Goal: Information Seeking & Learning: Learn about a topic

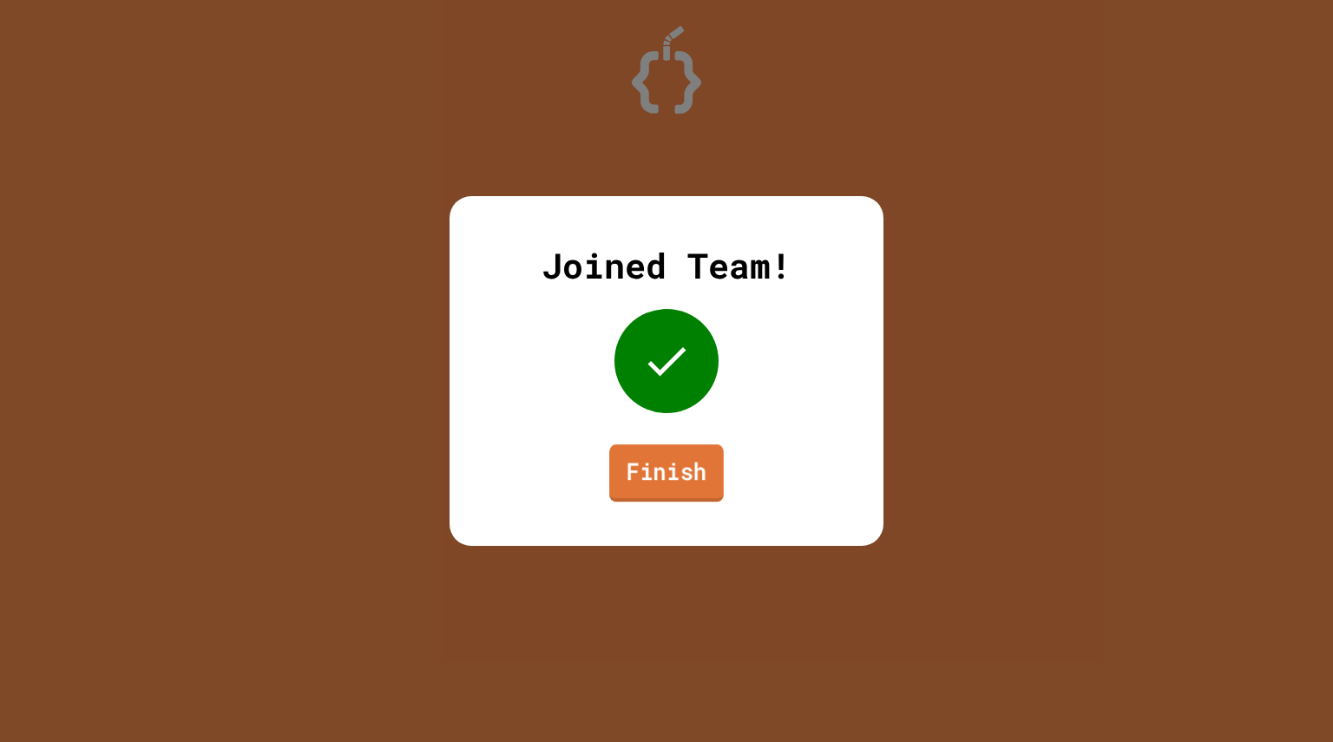
click at [691, 468] on link "Finish" at bounding box center [666, 472] width 115 height 57
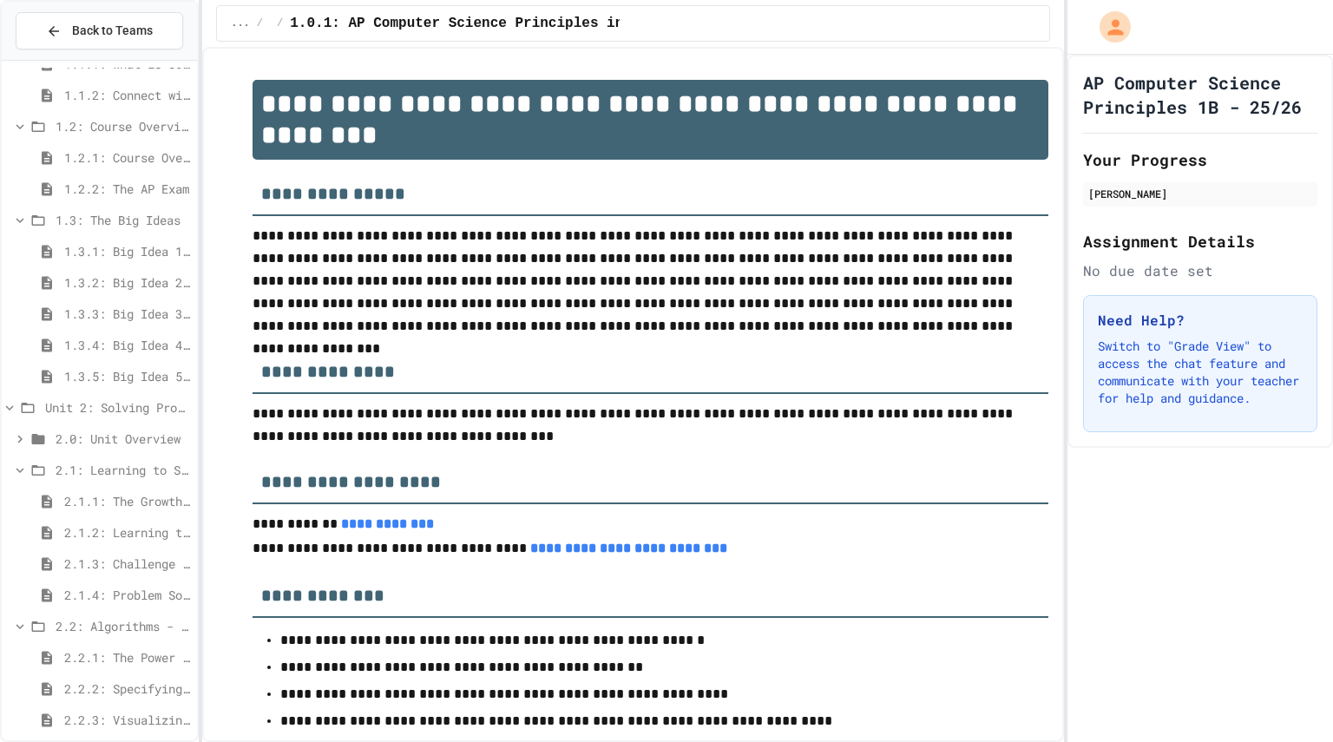
scroll to position [153, 0]
click at [133, 661] on span "2.2.1: The Power of Algorithms" at bounding box center [127, 653] width 126 height 18
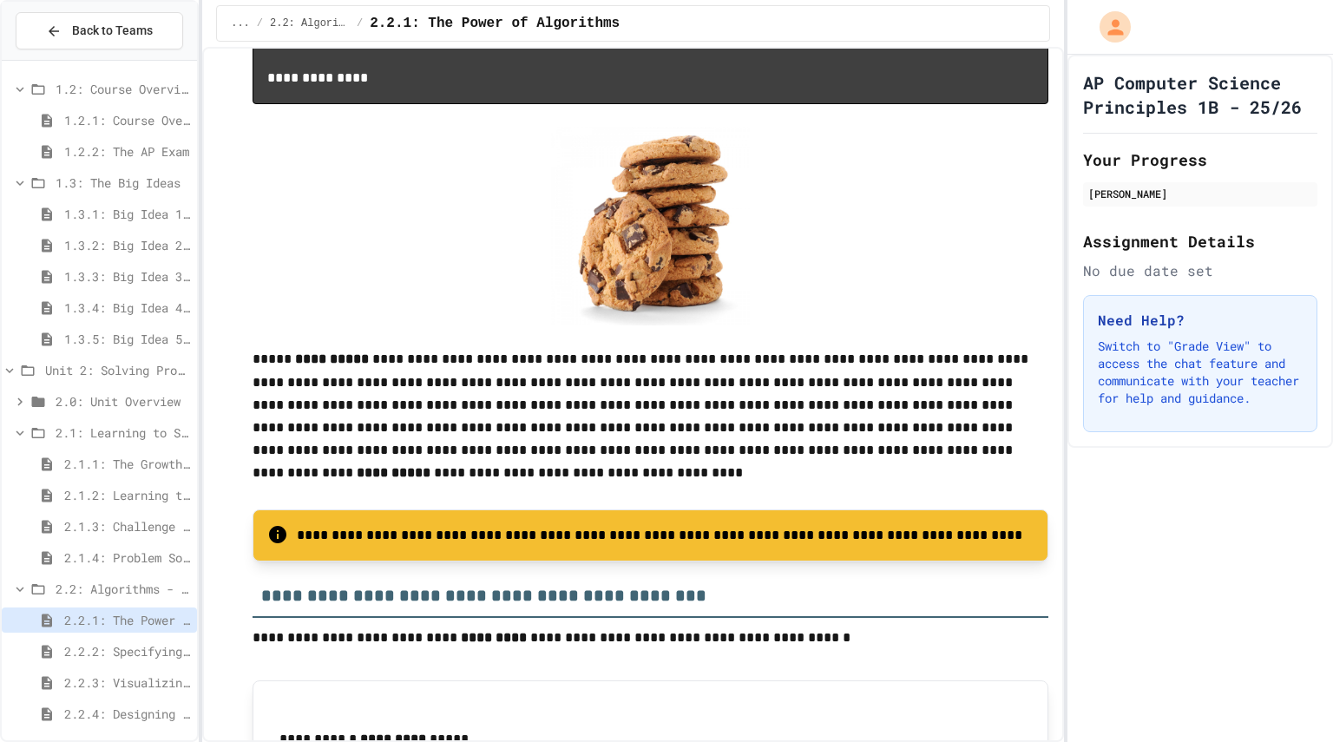
scroll to position [2182, 0]
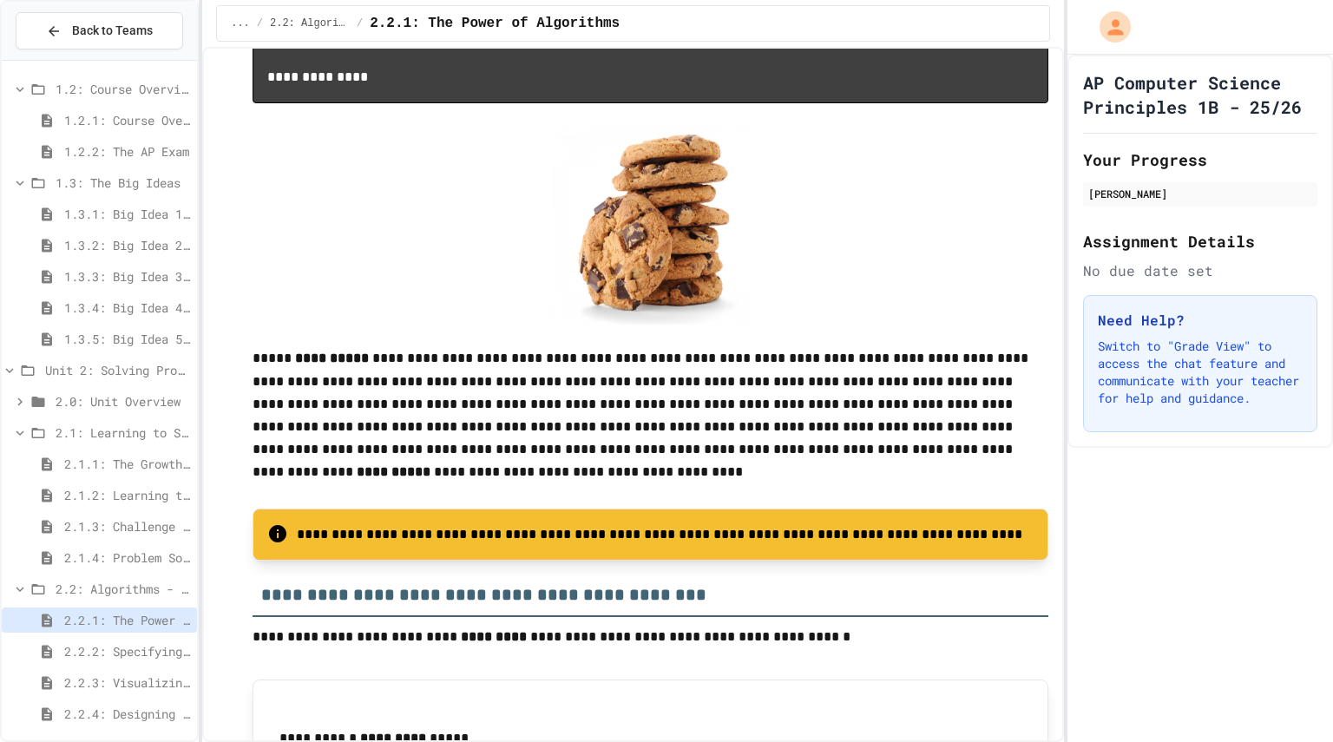
click at [112, 650] on span "2.2.2: Specifying Ideas with Pseudocode" at bounding box center [127, 651] width 126 height 18
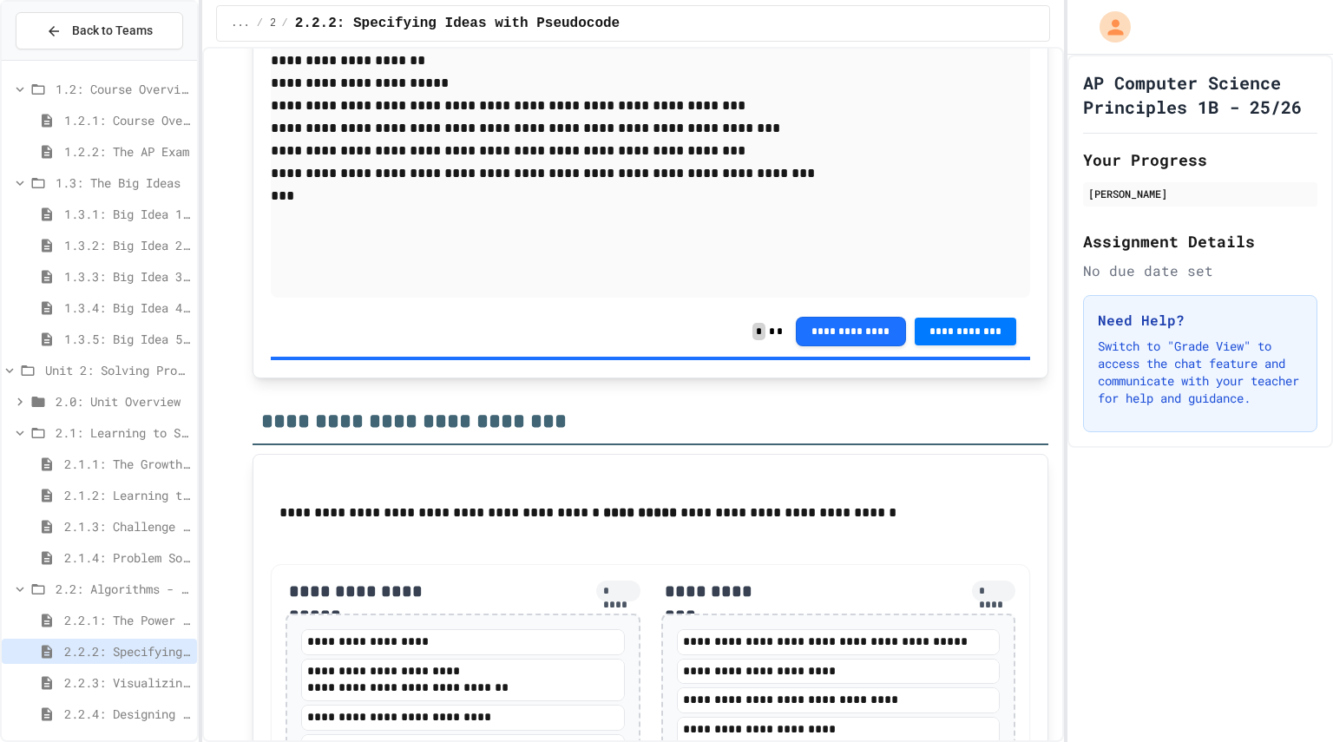
scroll to position [3137, 0]
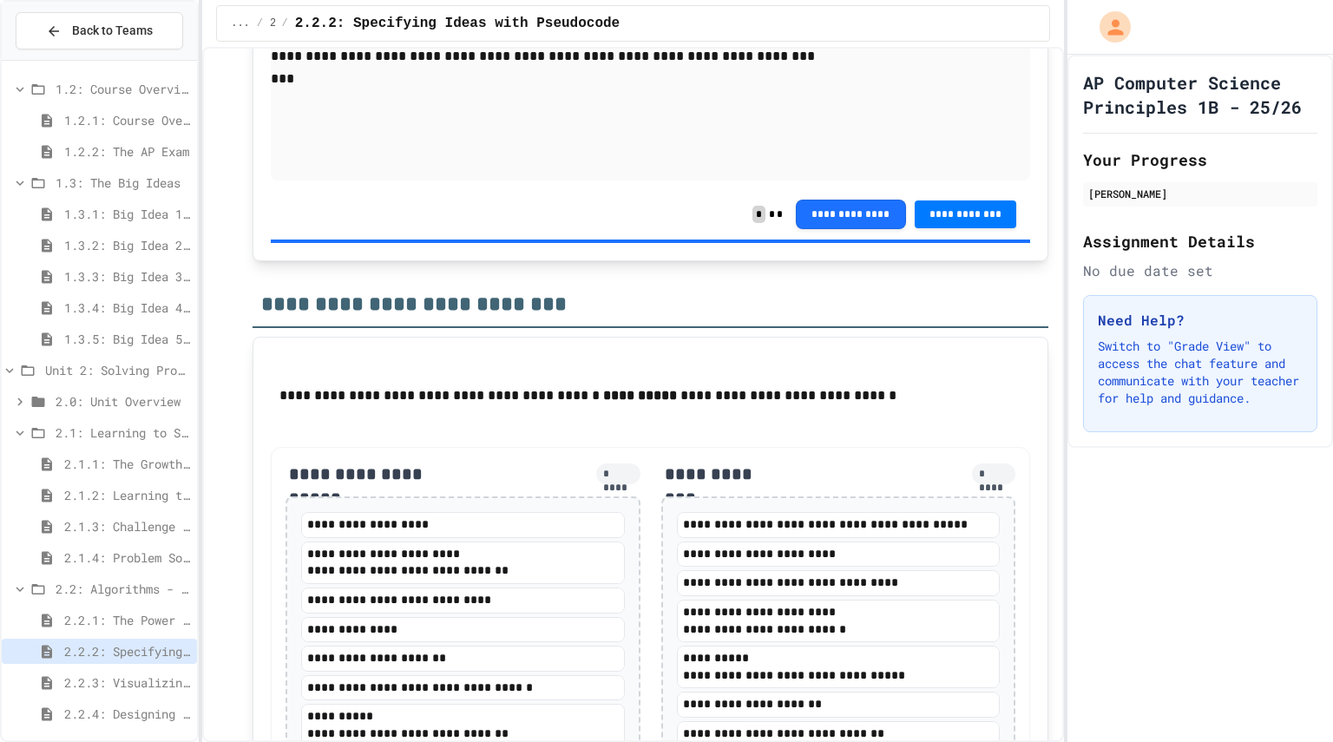
click at [166, 669] on div "2.2.2: Specifying Ideas with Pseudocode" at bounding box center [99, 654] width 195 height 31
click at [162, 681] on span "2.2.3: Visualizing Logic with Flowcharts" at bounding box center [127, 683] width 126 height 18
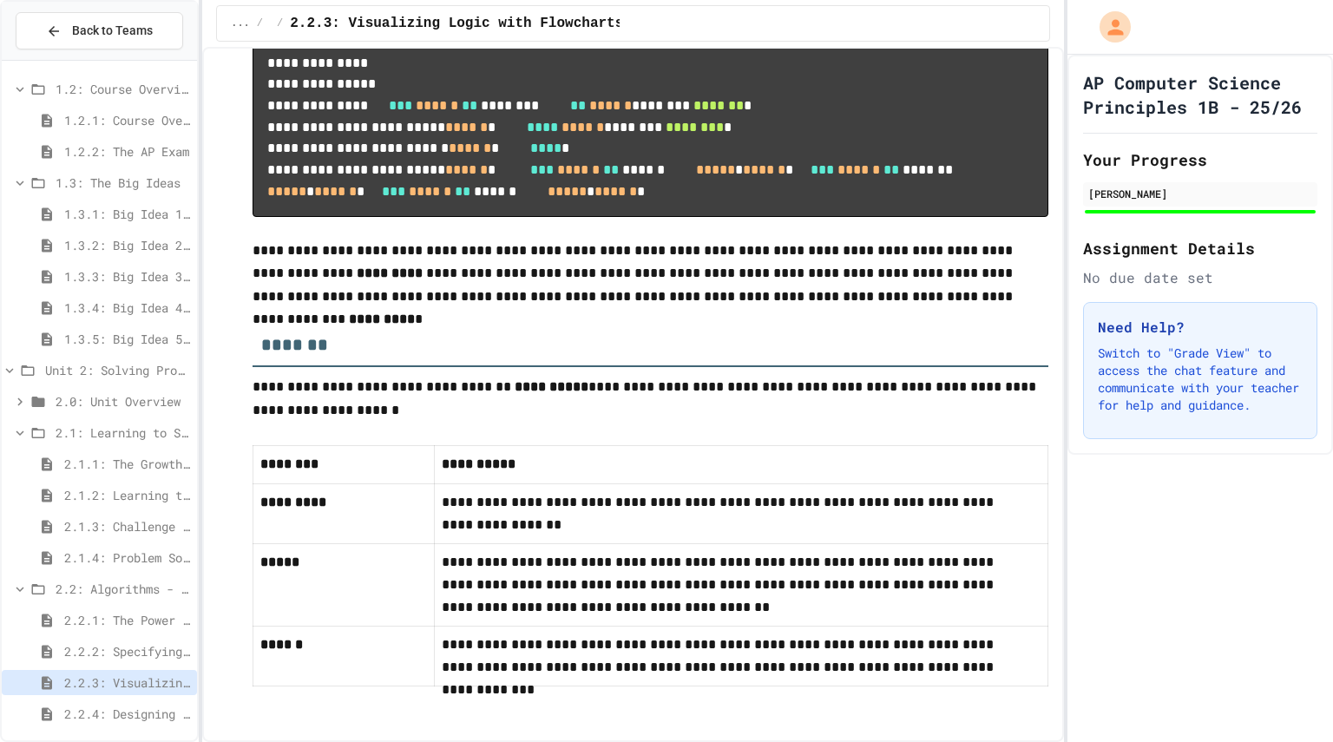
scroll to position [8554, 0]
click at [108, 713] on span "2.2.4: Designing Flowcharts" at bounding box center [127, 714] width 126 height 18
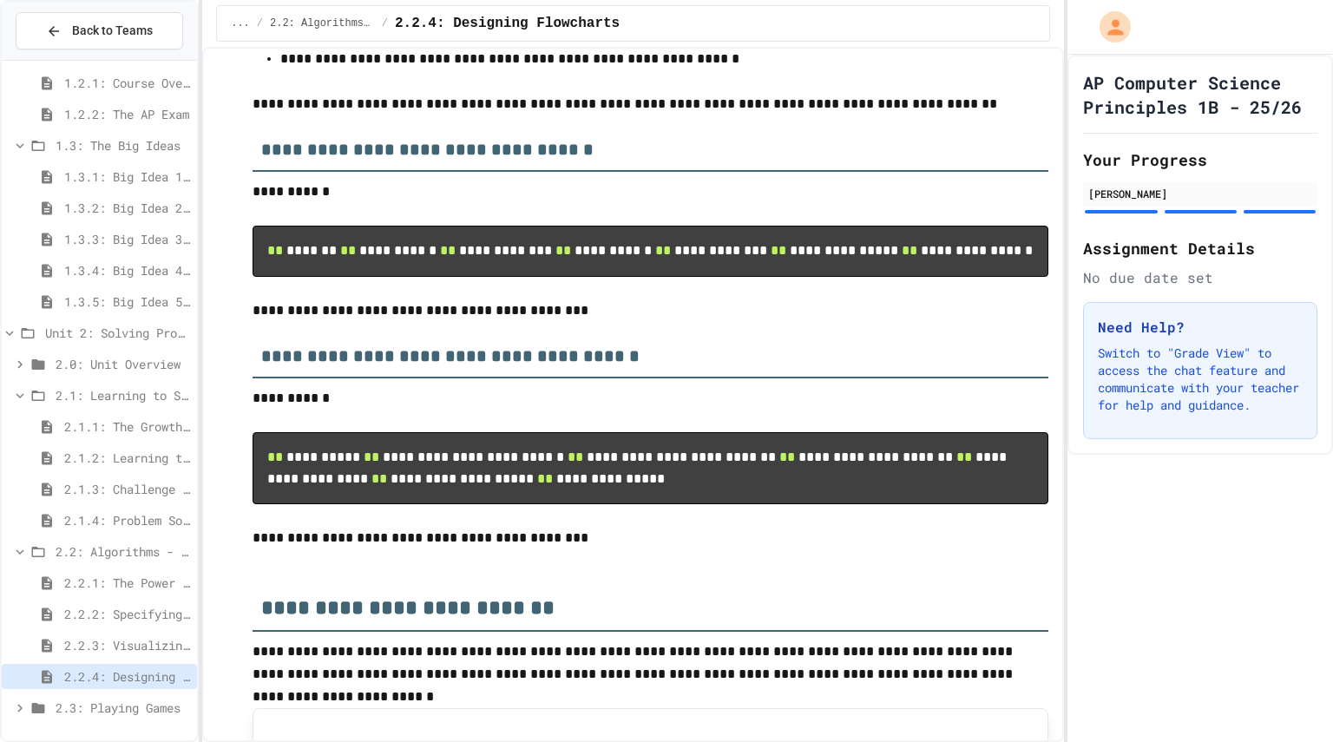
scroll to position [305, 0]
click at [148, 637] on span "2.2.3: Visualizing Logic with Flowcharts" at bounding box center [127, 645] width 126 height 18
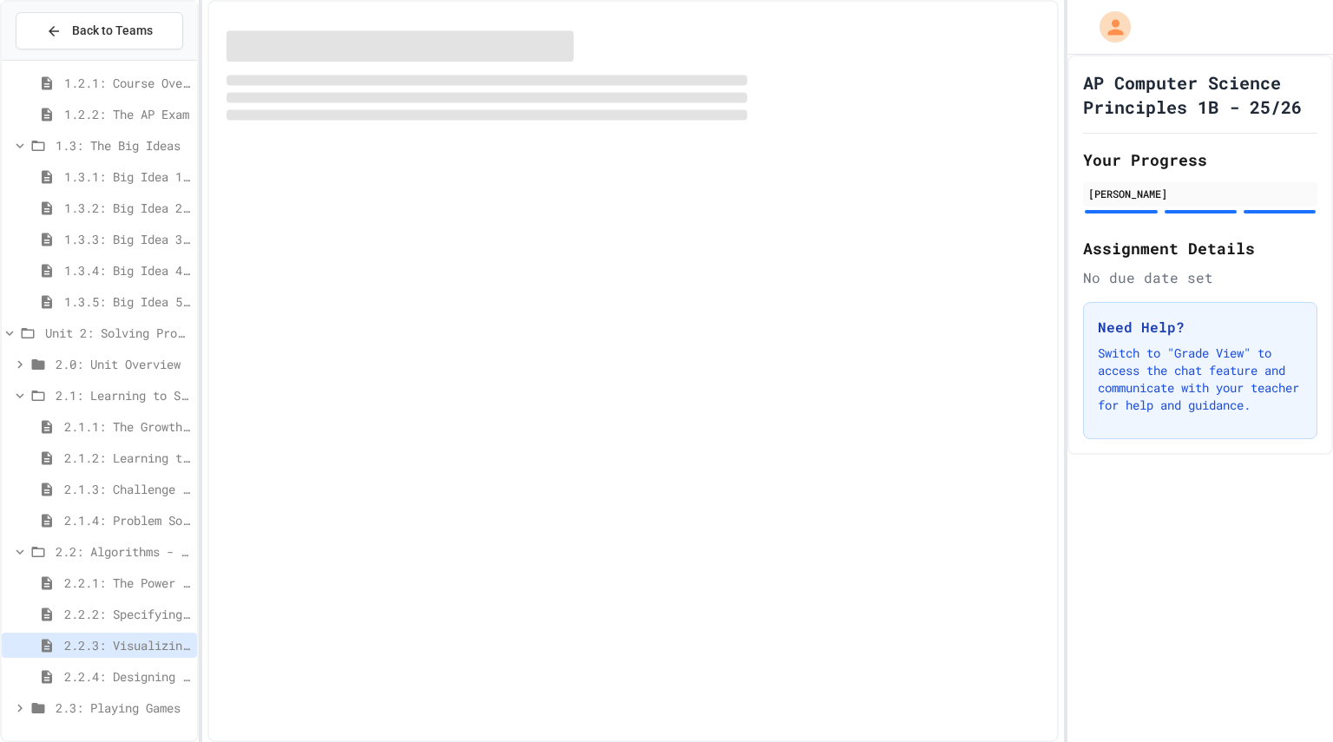
scroll to position [209, 0]
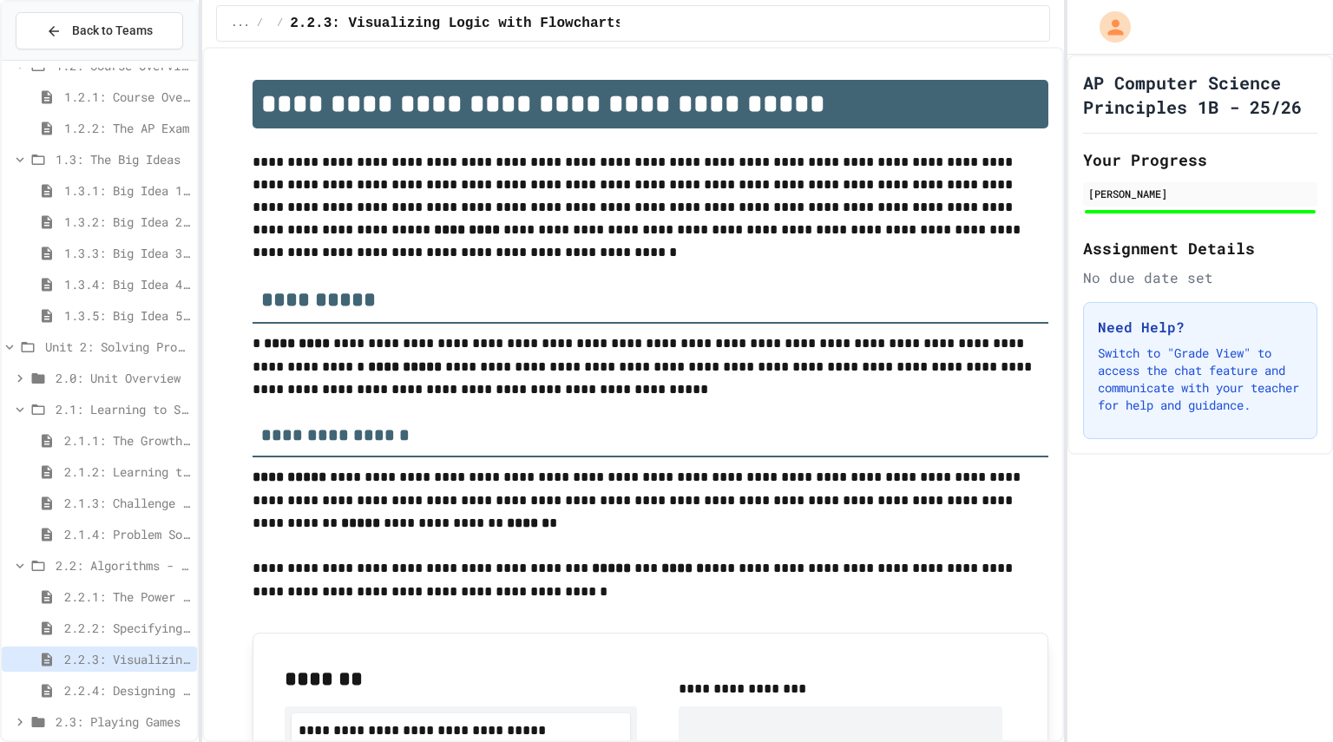
click at [144, 611] on div "2.2.1: The Power of Algorithms" at bounding box center [99, 599] width 195 height 31
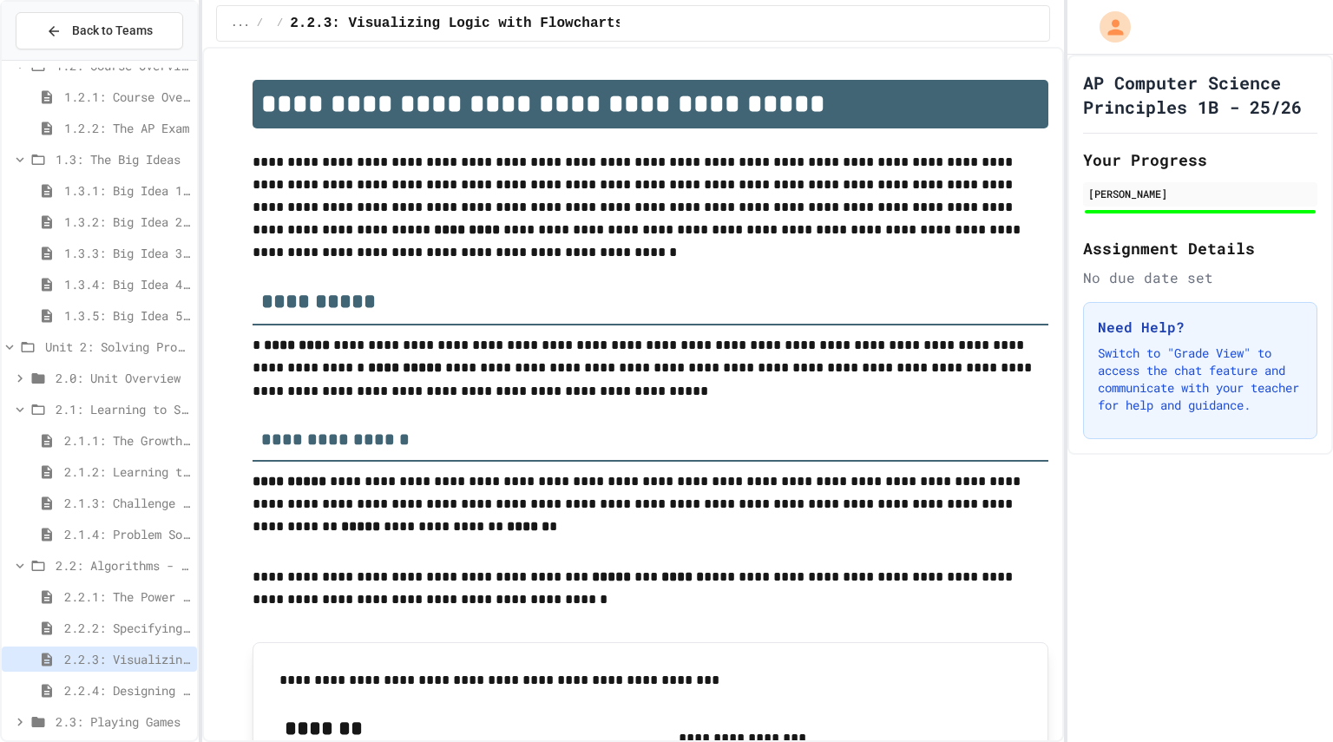
click at [144, 628] on span "2.2.2: Specifying Ideas with Pseudocode" at bounding box center [127, 628] width 126 height 18
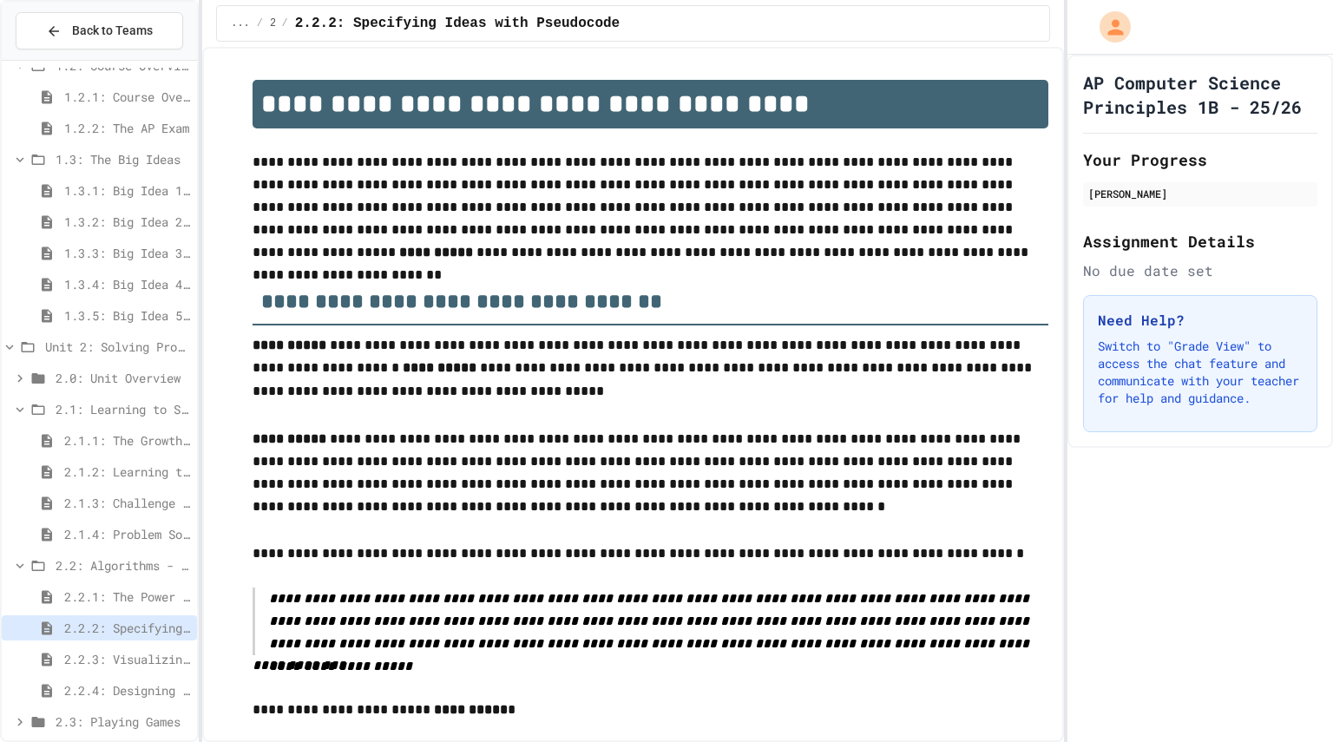
click at [144, 628] on span "2.2.2: Specifying Ideas with Pseudocode" at bounding box center [127, 628] width 126 height 18
click at [152, 661] on span "2.2.3: Visualizing Logic with Flowcharts" at bounding box center [127, 659] width 126 height 18
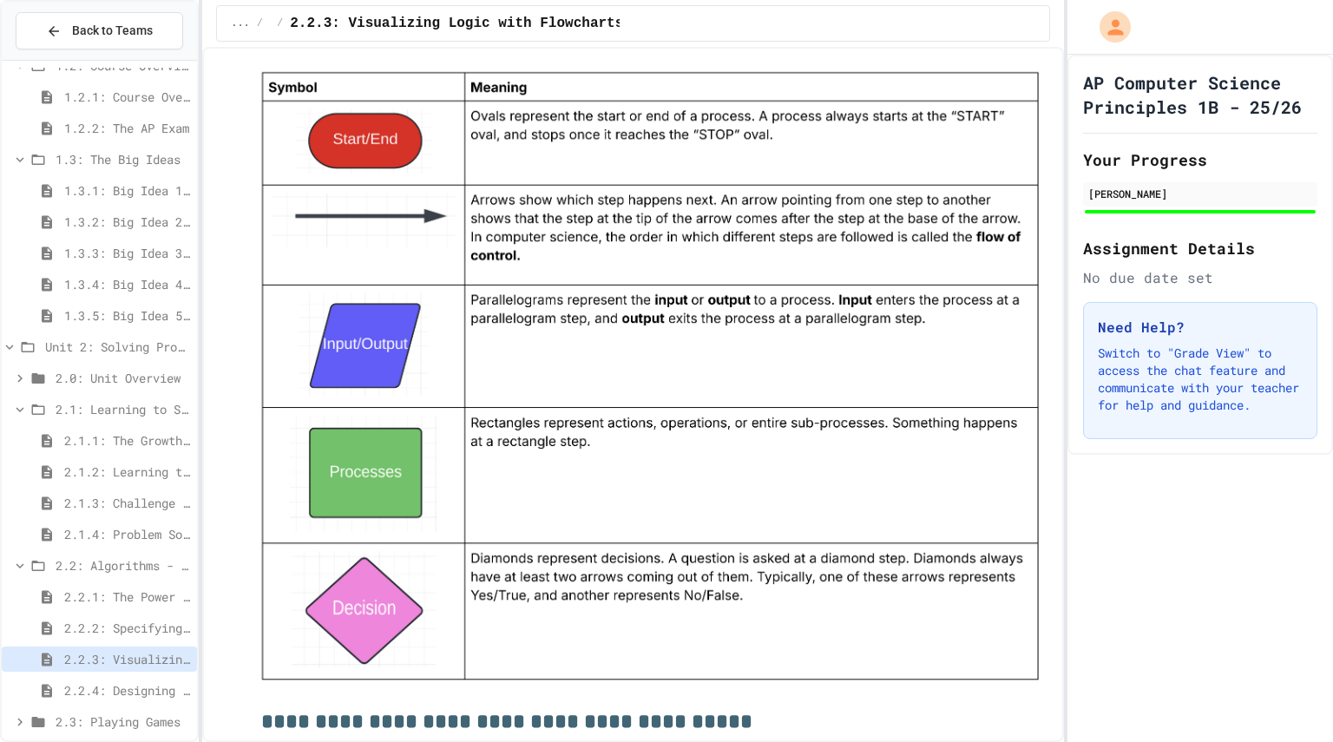
scroll to position [223, 0]
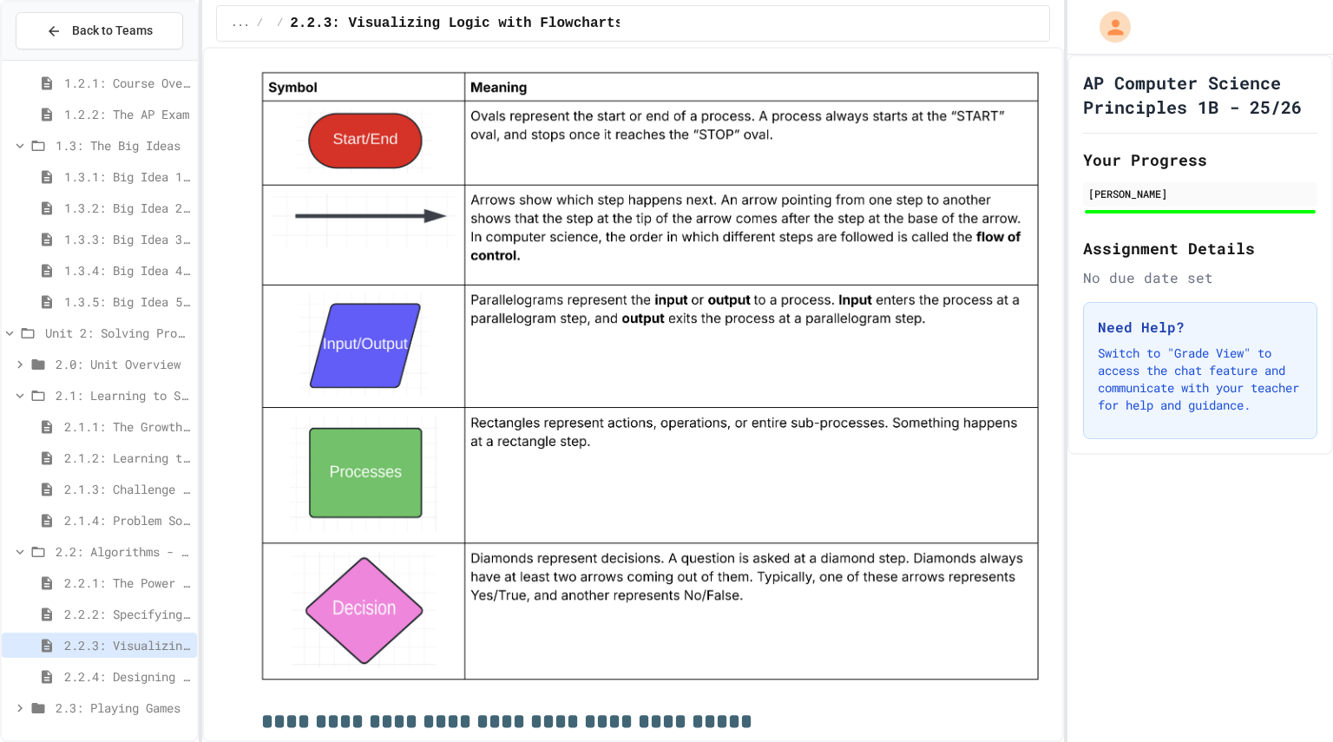
click at [144, 670] on span "2.2.4: Designing Flowcharts" at bounding box center [127, 676] width 126 height 18
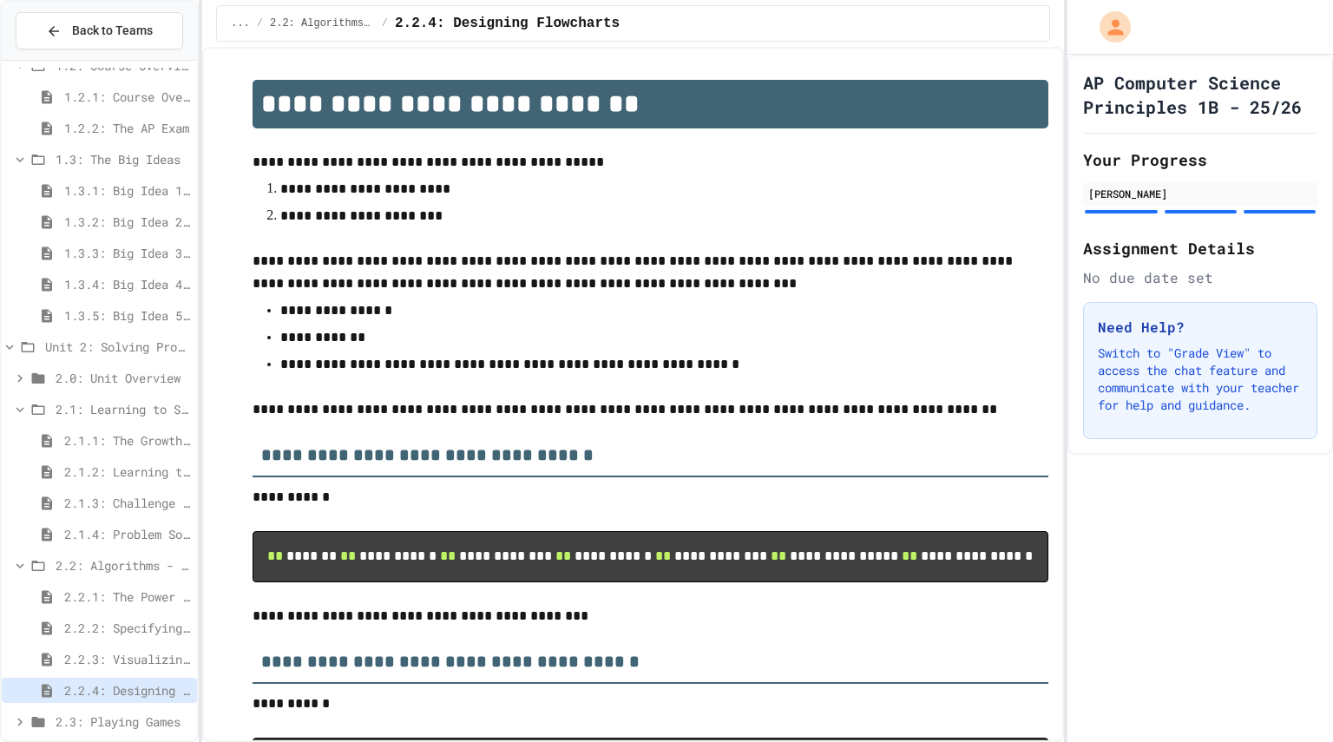
scroll to position [3, 0]
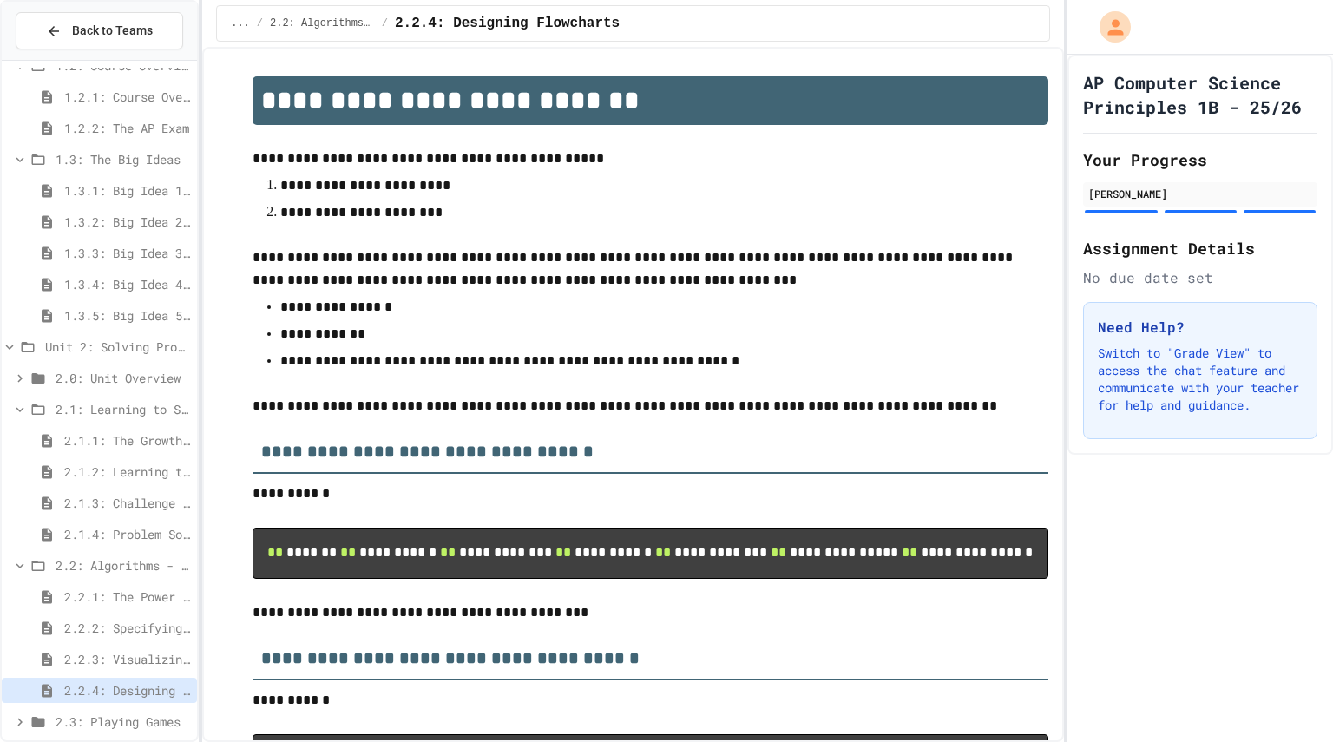
click at [122, 658] on span "2.2.3: Visualizing Logic with Flowcharts" at bounding box center [127, 659] width 126 height 18
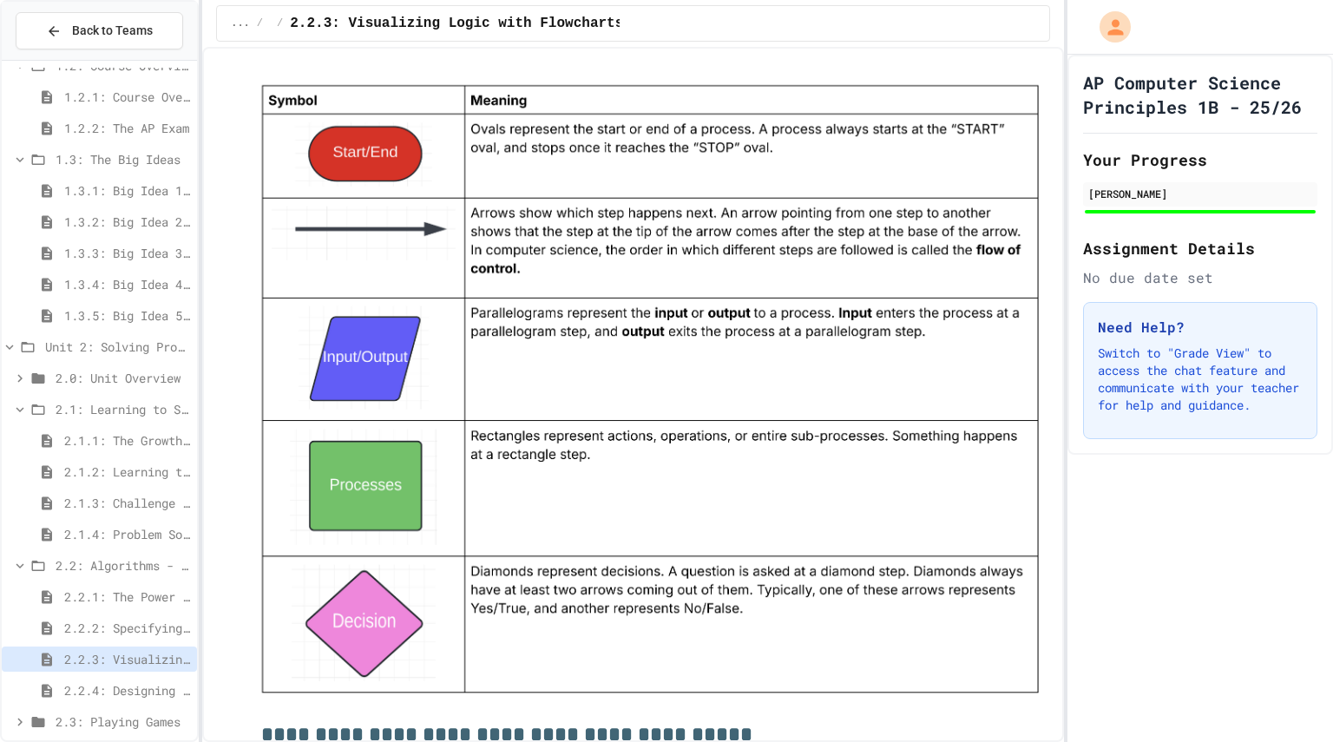
scroll to position [1634, 0]
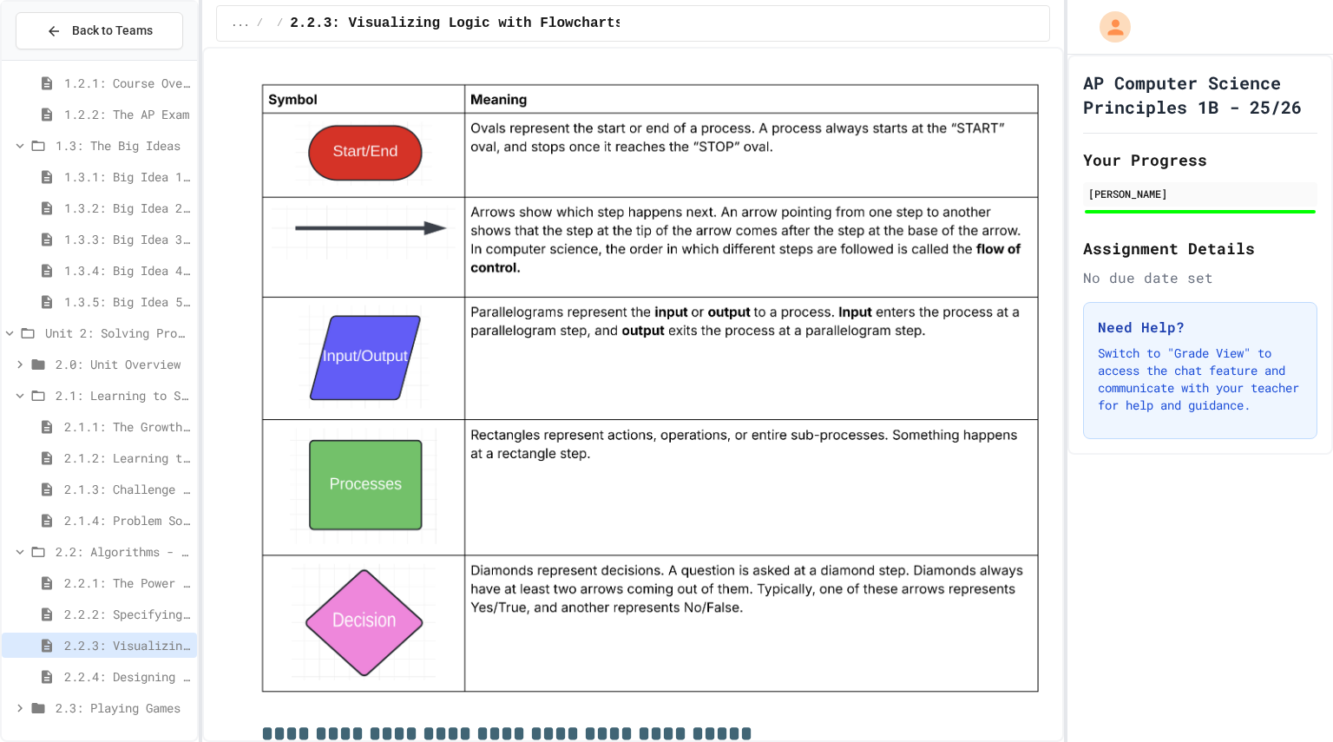
click at [103, 674] on span "2.2.4: Designing Flowcharts" at bounding box center [127, 676] width 126 height 18
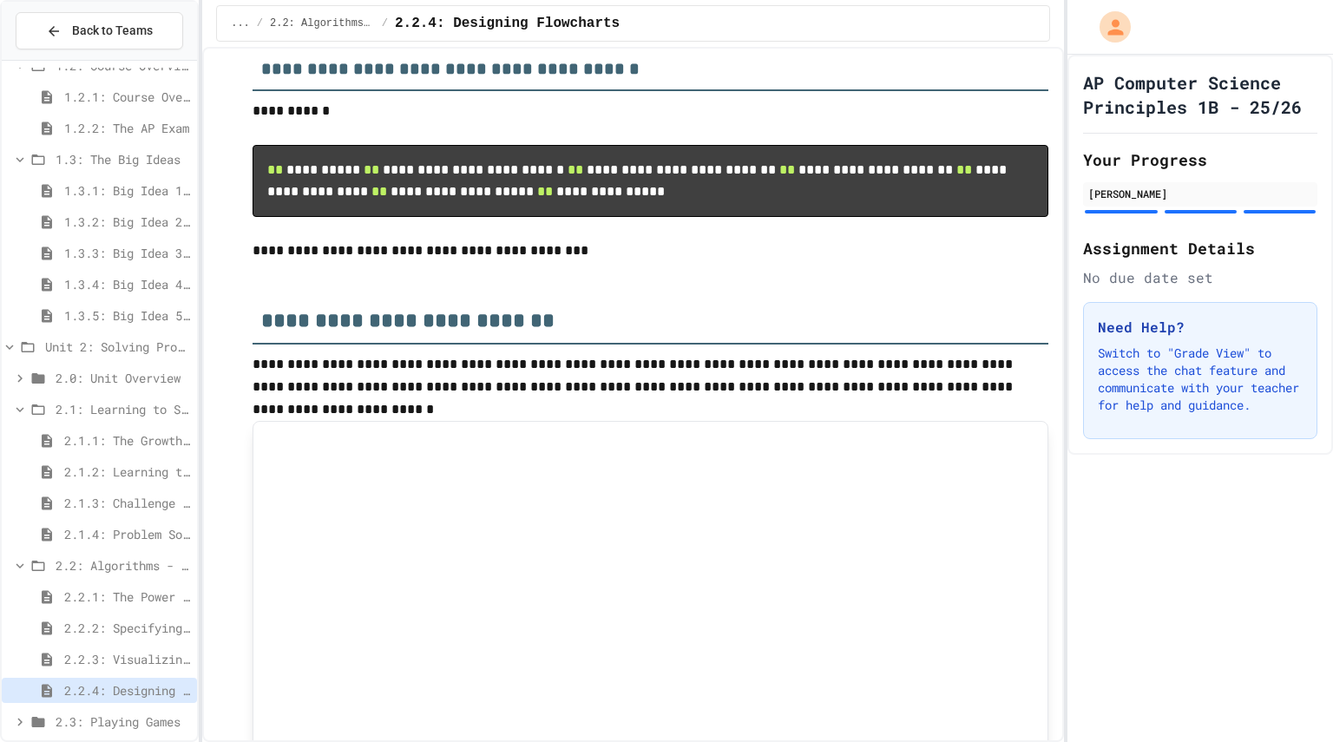
scroll to position [608, 0]
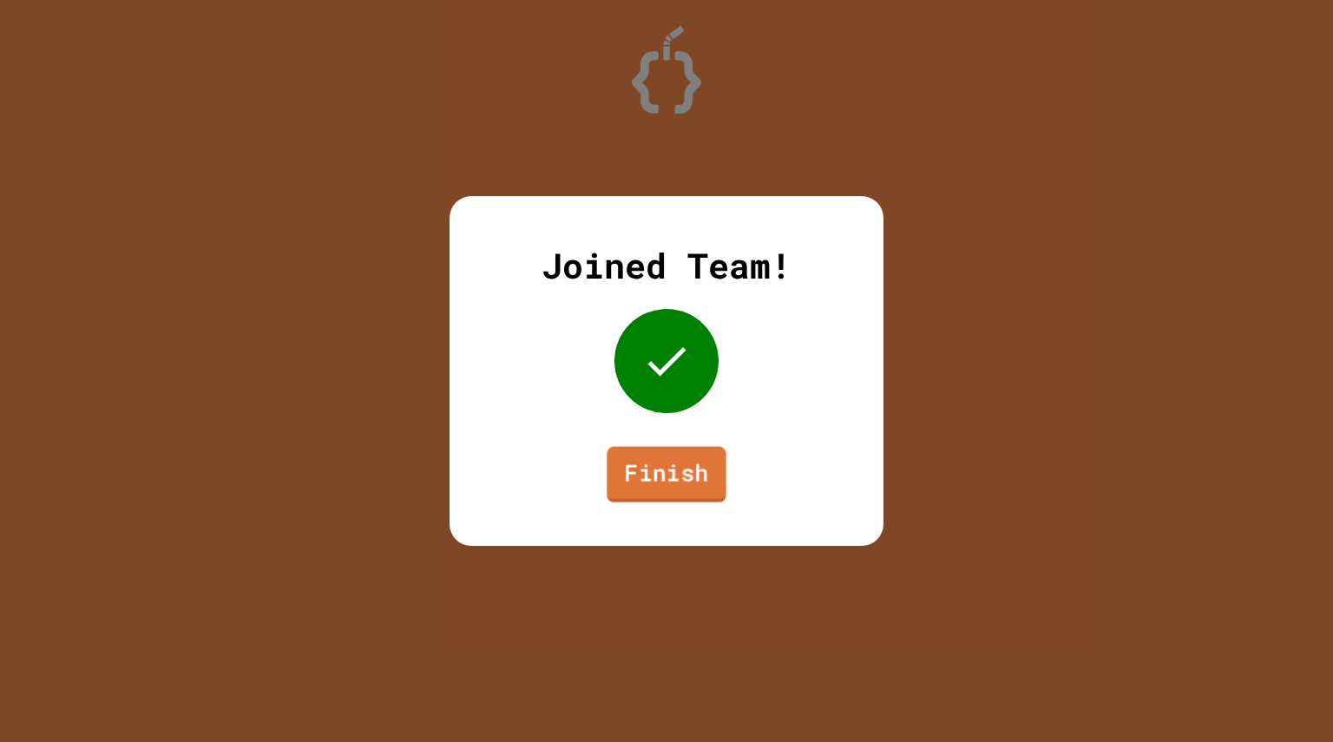
click at [689, 457] on link "Finish" at bounding box center [666, 475] width 119 height 56
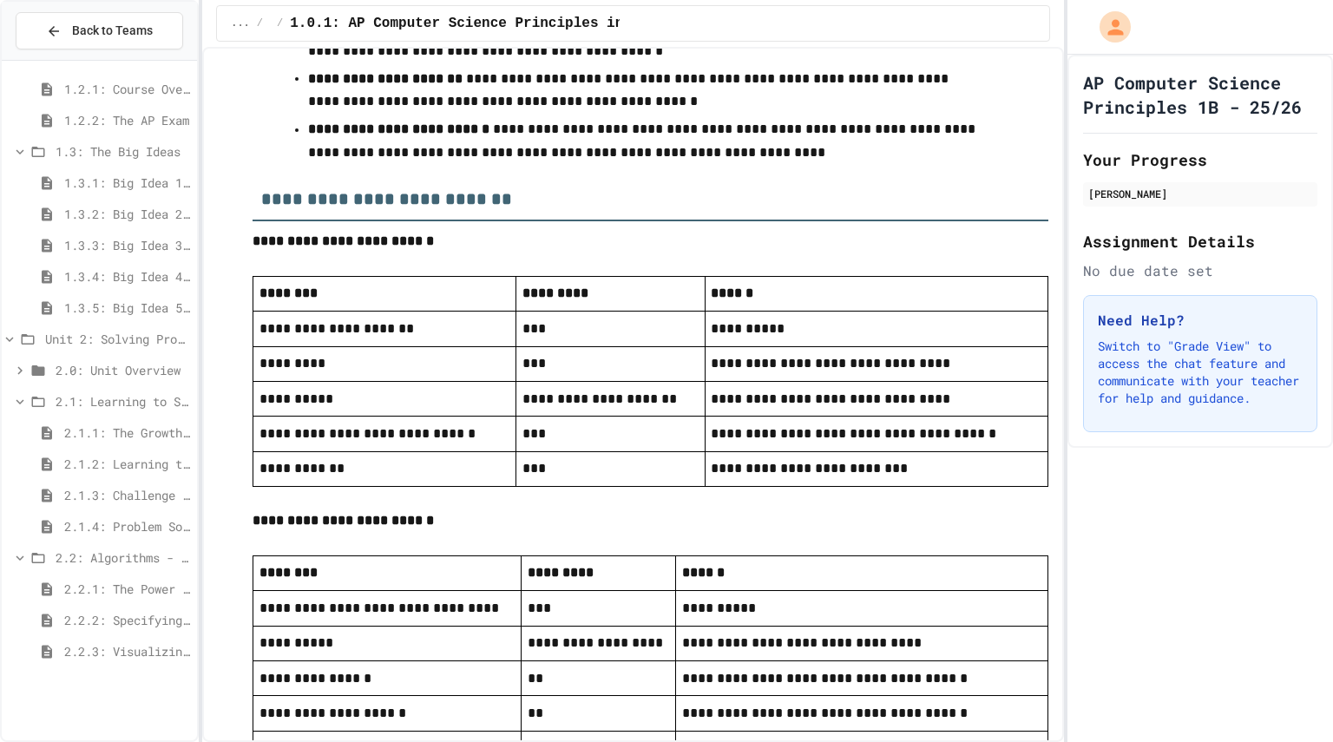
scroll to position [223, 0]
click at [108, 702] on span "2.3: Playing Games" at bounding box center [123, 708] width 135 height 18
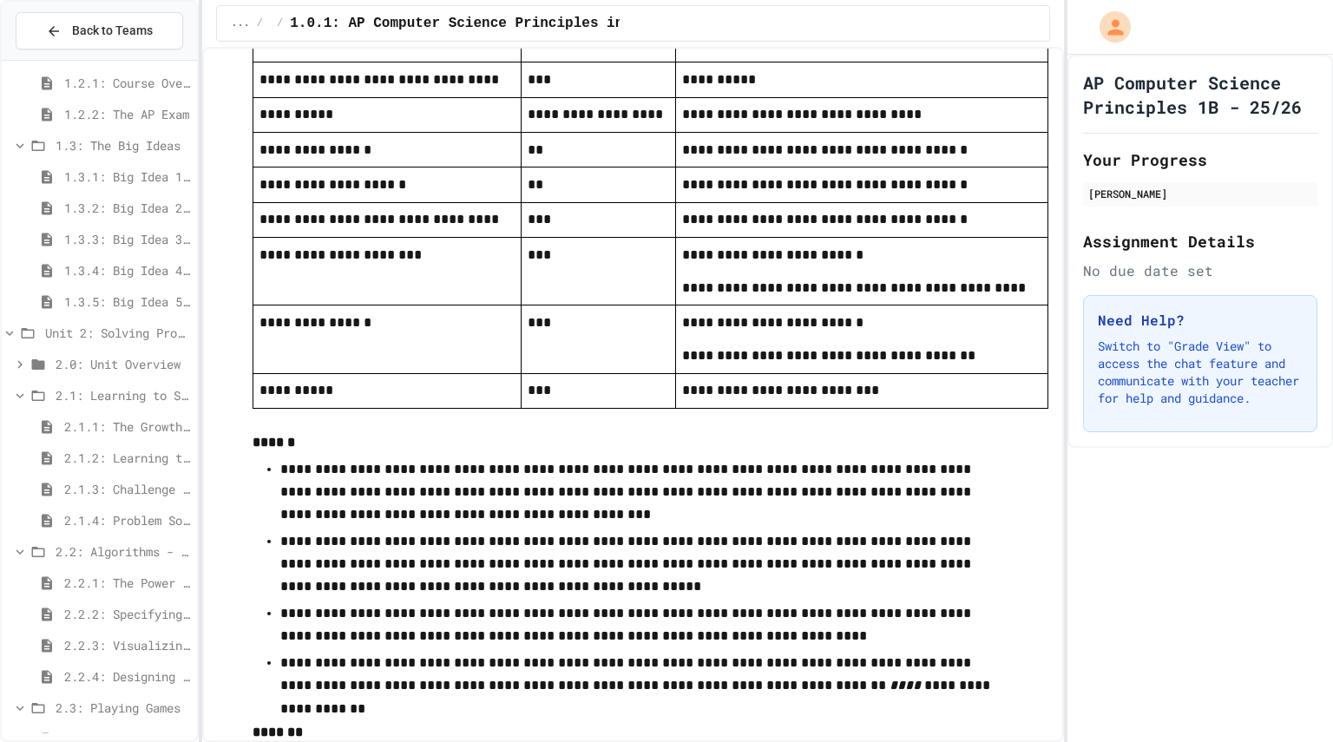
scroll to position [3223, 0]
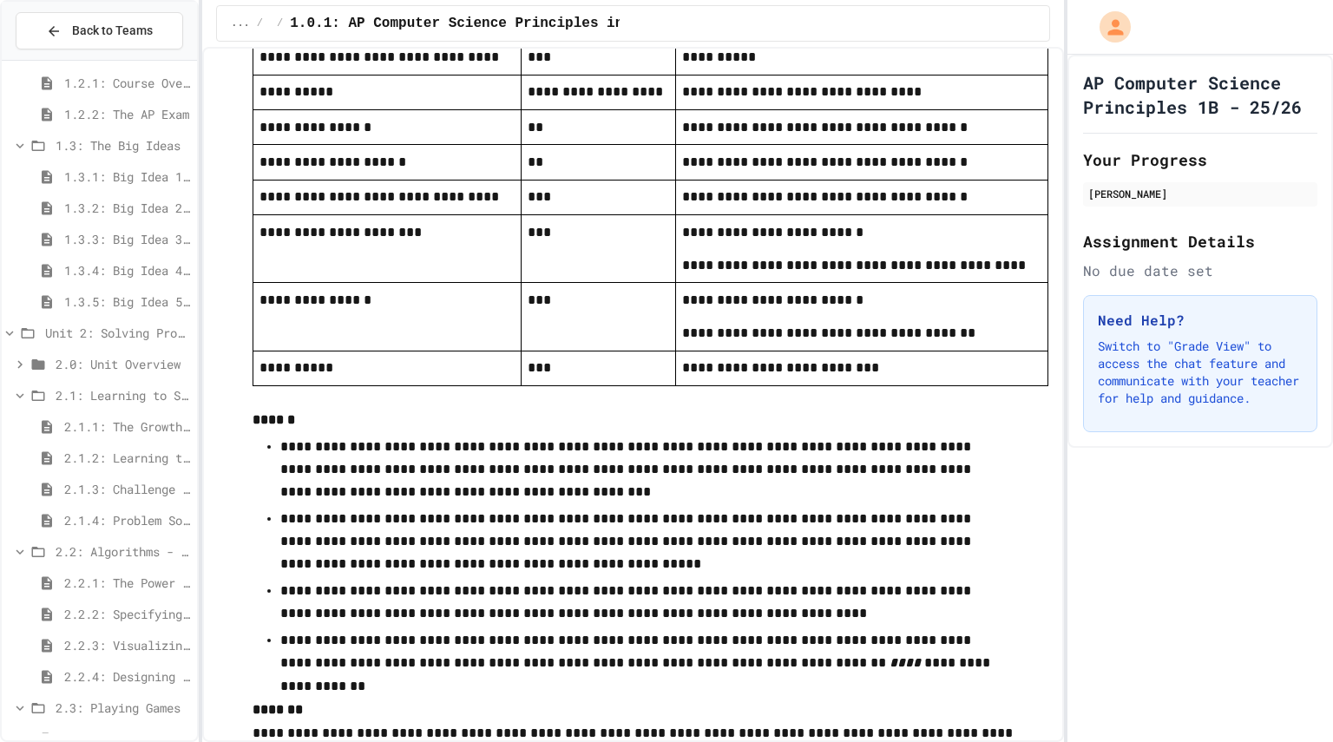
click at [123, 677] on span "2.2.4: Designing Flowcharts" at bounding box center [127, 676] width 126 height 18
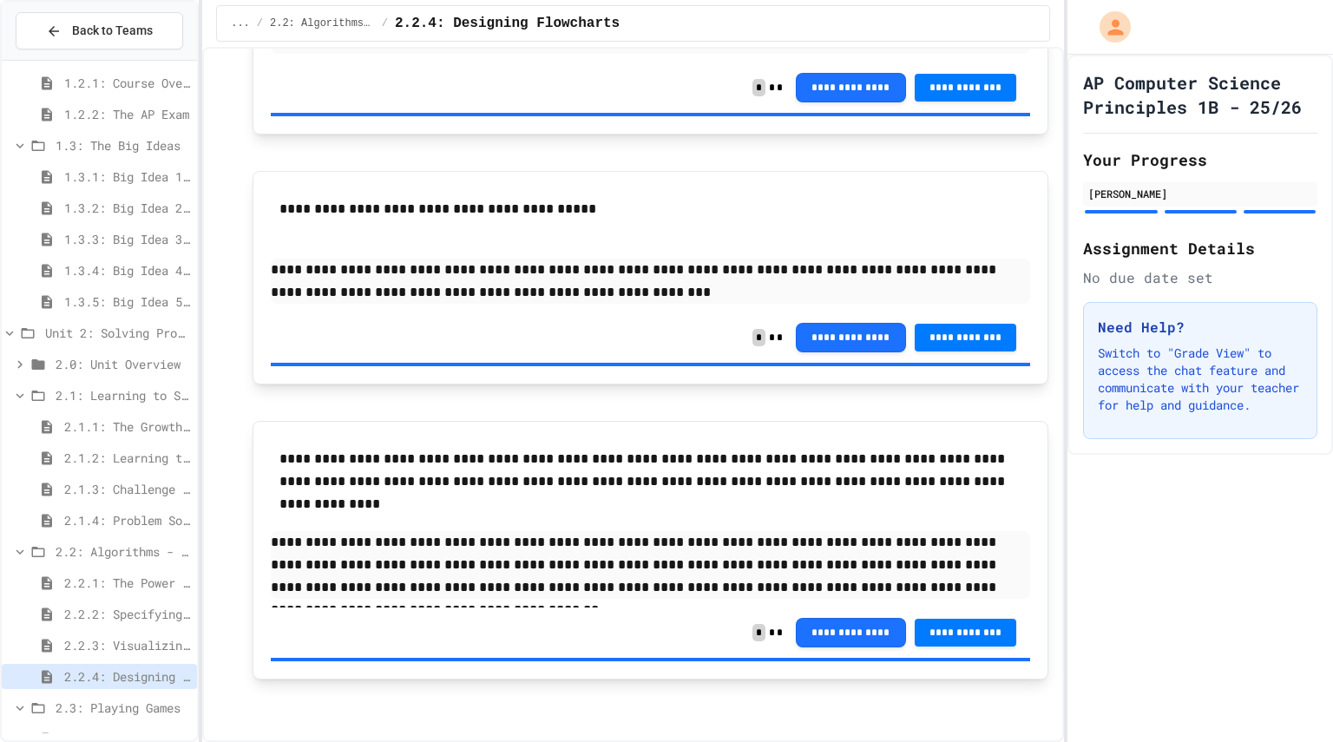
scroll to position [1796, 0]
click at [126, 709] on span "2.3: Playing Games" at bounding box center [123, 708] width 135 height 18
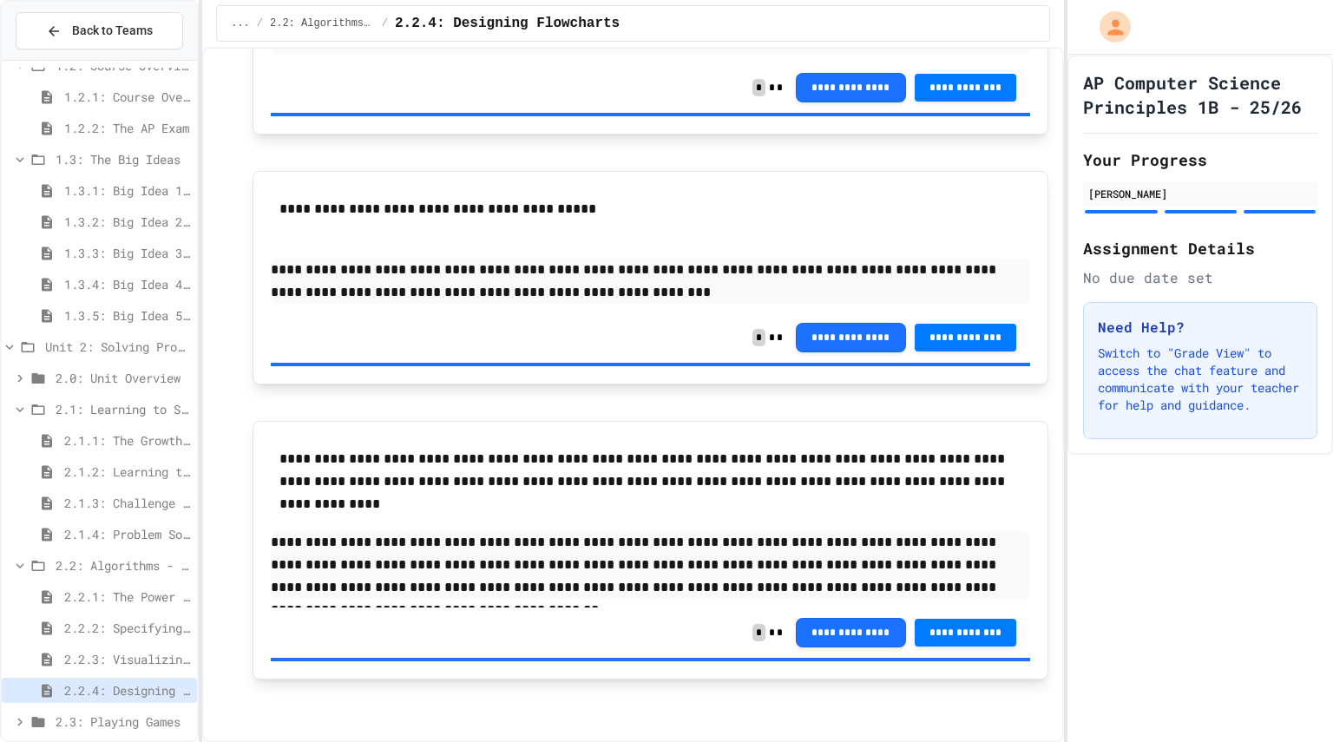
scroll to position [223, 0]
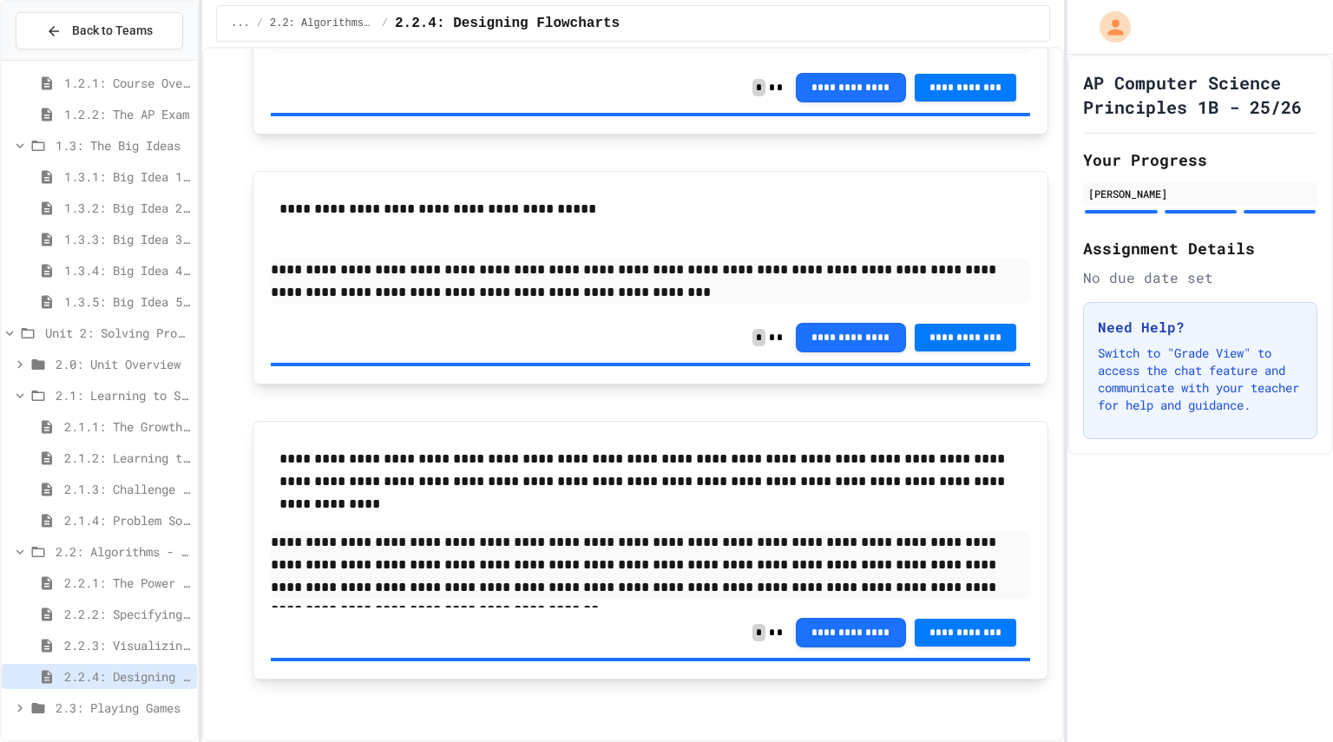
click at [36, 709] on icon at bounding box center [38, 708] width 13 height 10
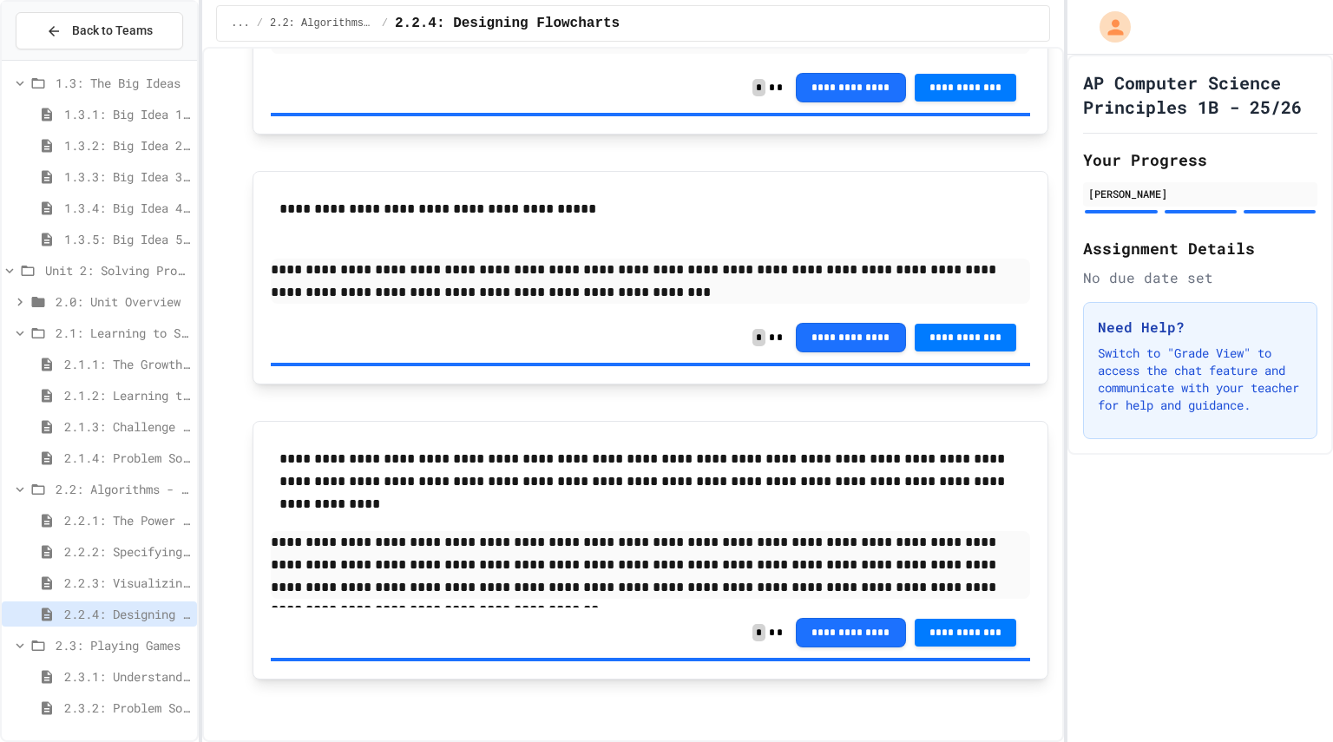
click at [109, 676] on span "2.3.1: Understanding Games with Flowcharts" at bounding box center [127, 676] width 126 height 18
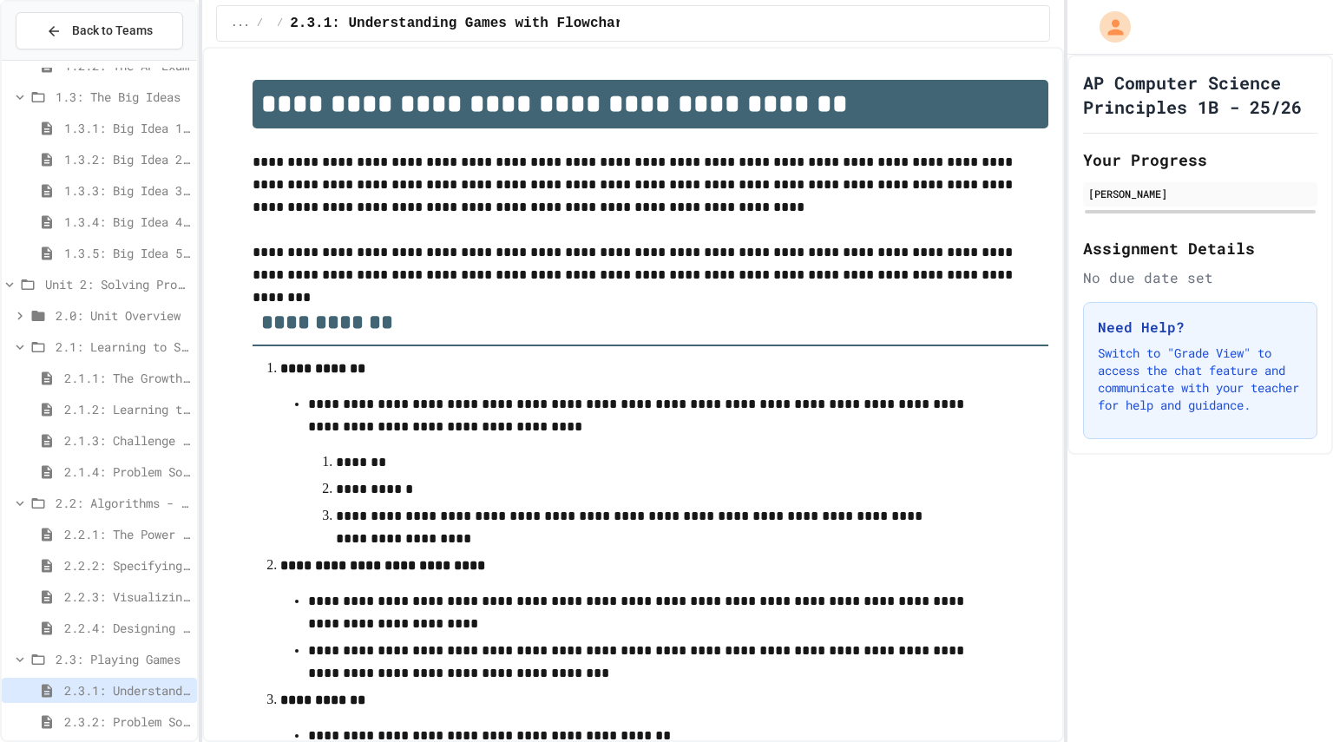
scroll to position [610, 0]
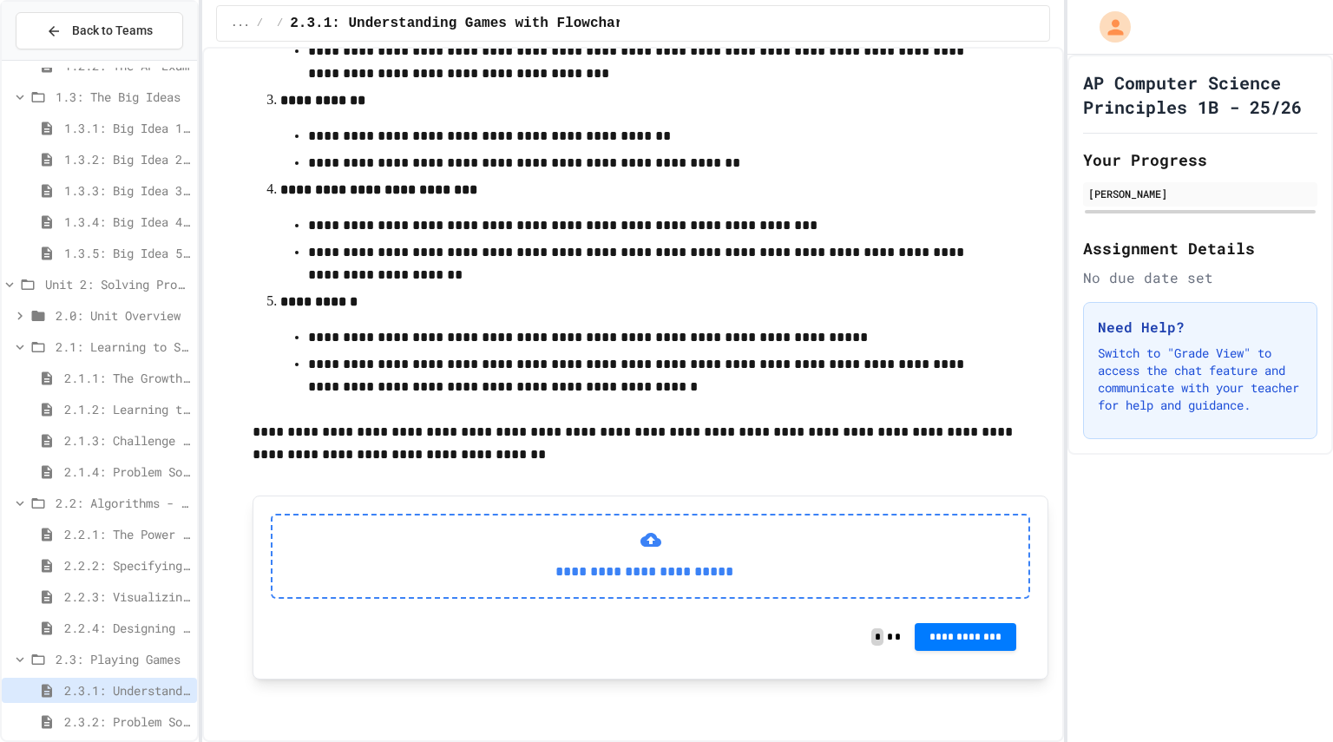
click at [608, 561] on p "**********" at bounding box center [643, 572] width 715 height 23
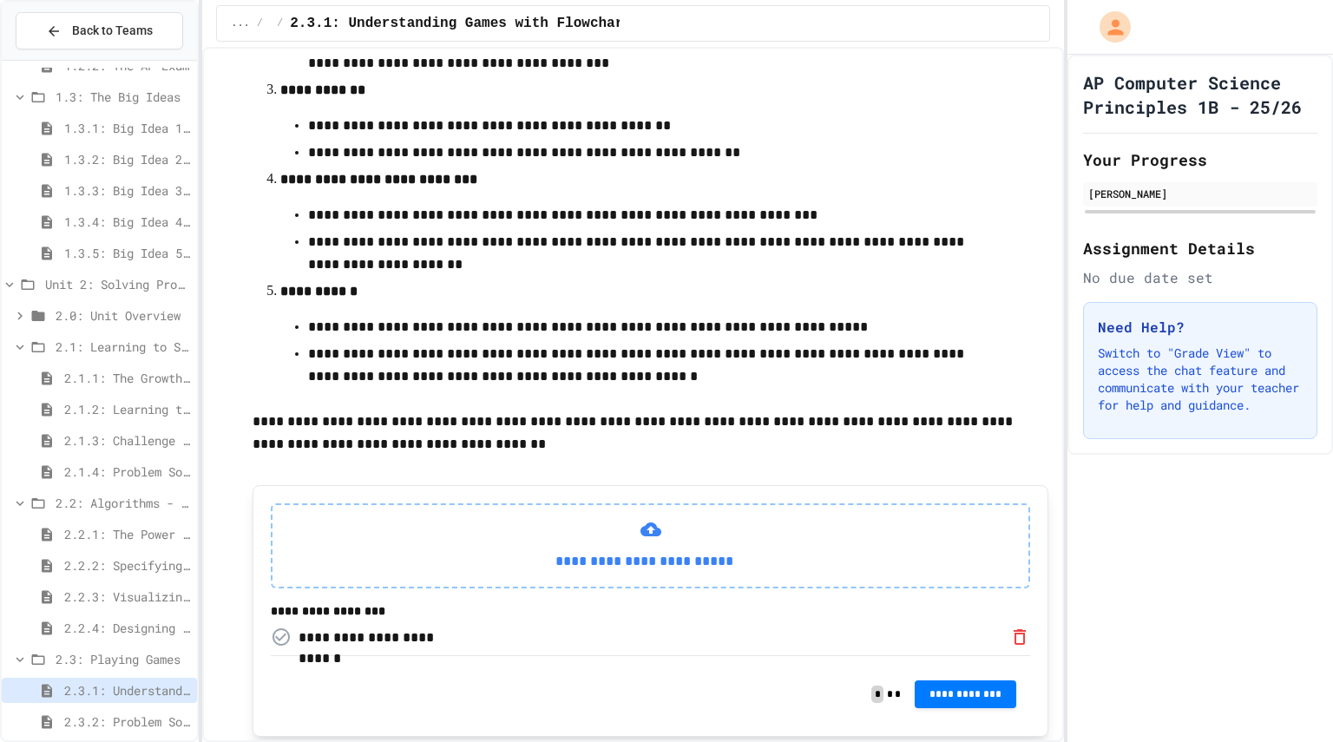
scroll to position [686, 0]
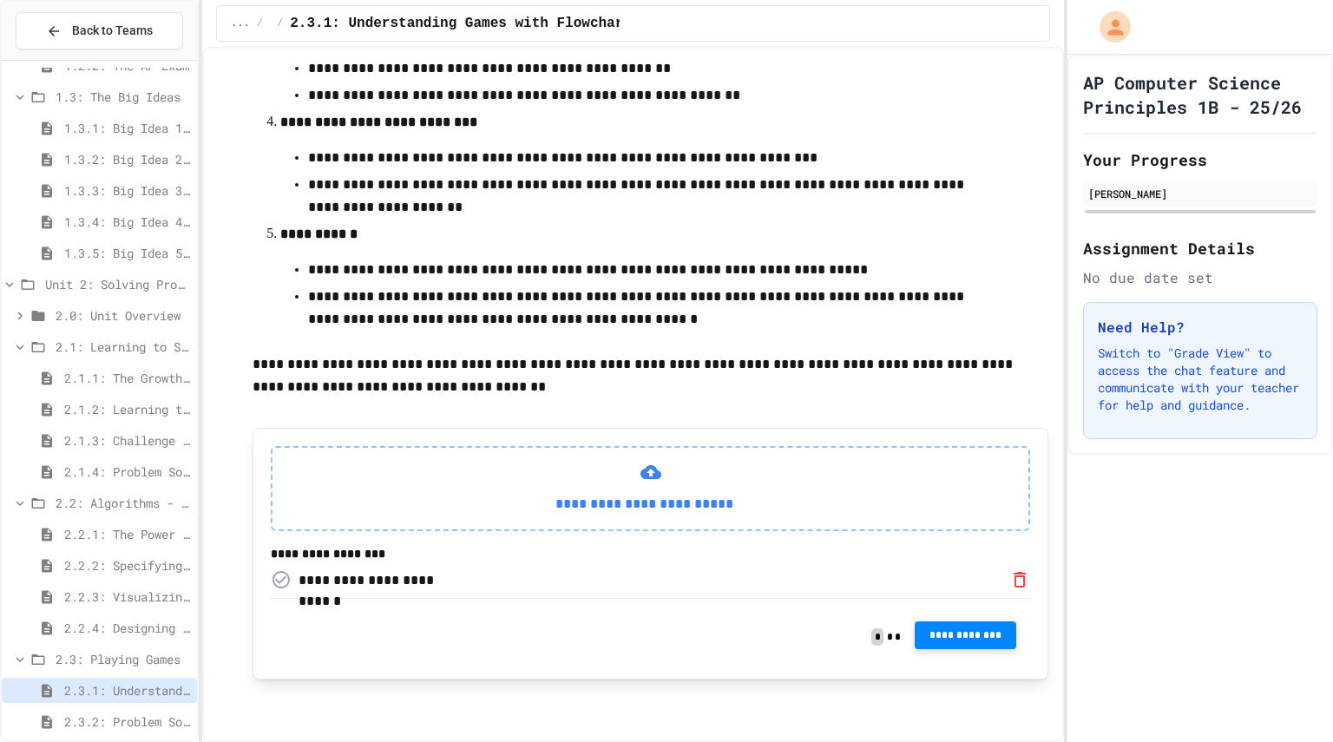
click at [943, 638] on span "**********" at bounding box center [966, 635] width 75 height 14
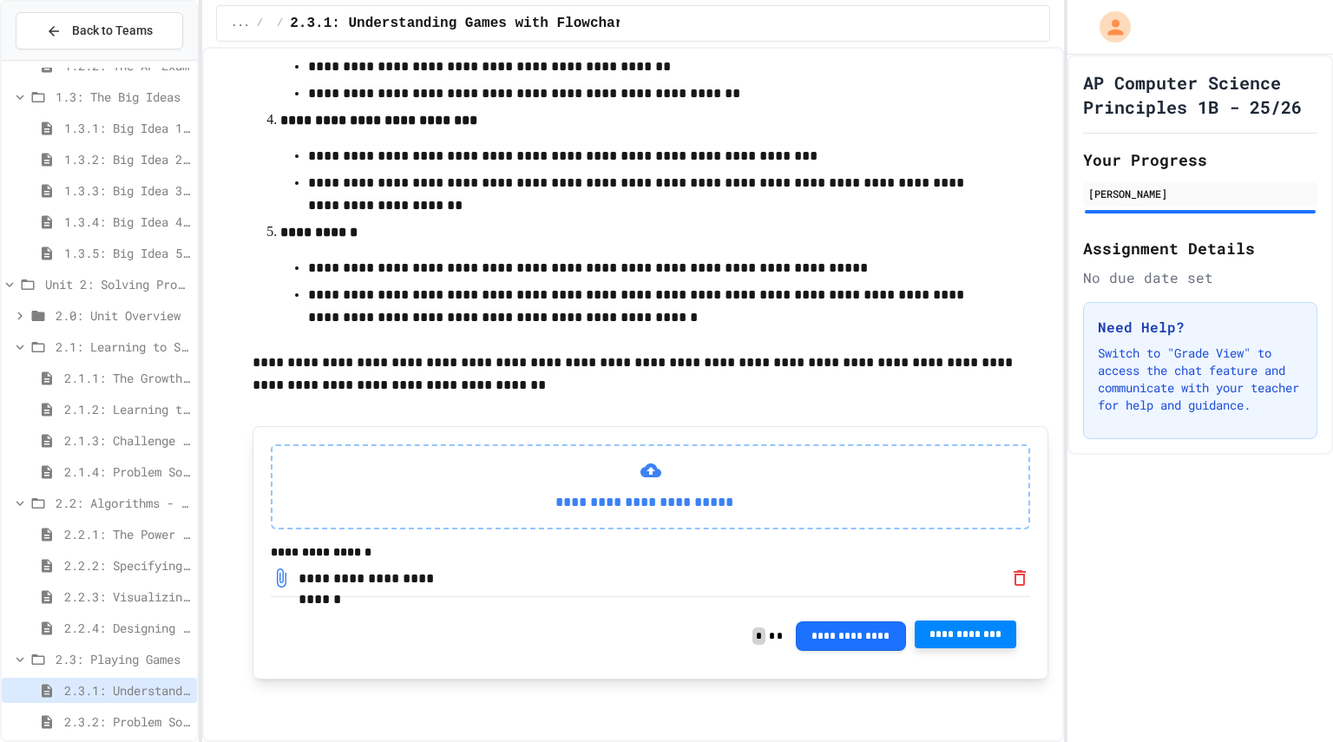
click at [130, 727] on span "2.3.2: Problem Solving Reflection" at bounding box center [127, 722] width 126 height 18
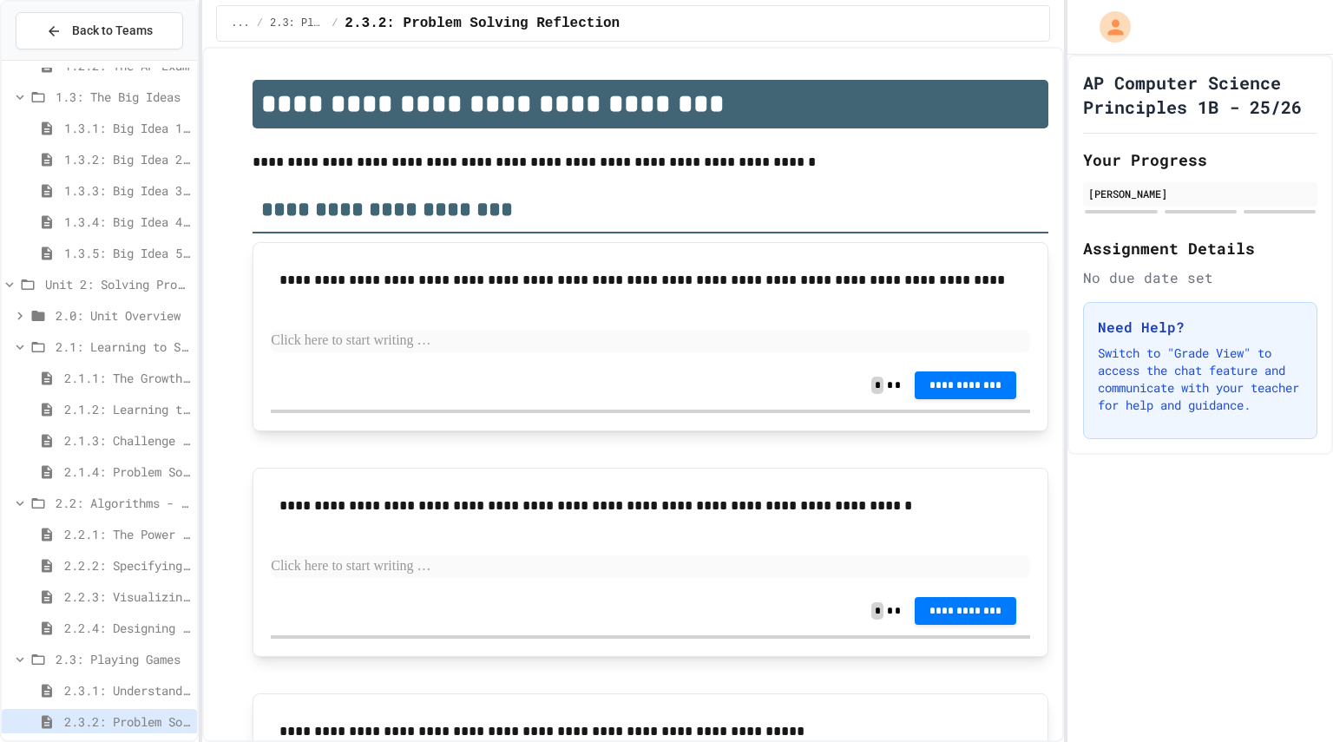
click at [382, 275] on p "**********" at bounding box center [650, 280] width 742 height 23
click at [398, 274] on p "**********" at bounding box center [650, 280] width 742 height 23
click at [396, 352] on div "**********" at bounding box center [650, 310] width 759 height 101
click at [394, 333] on p at bounding box center [650, 341] width 759 height 23
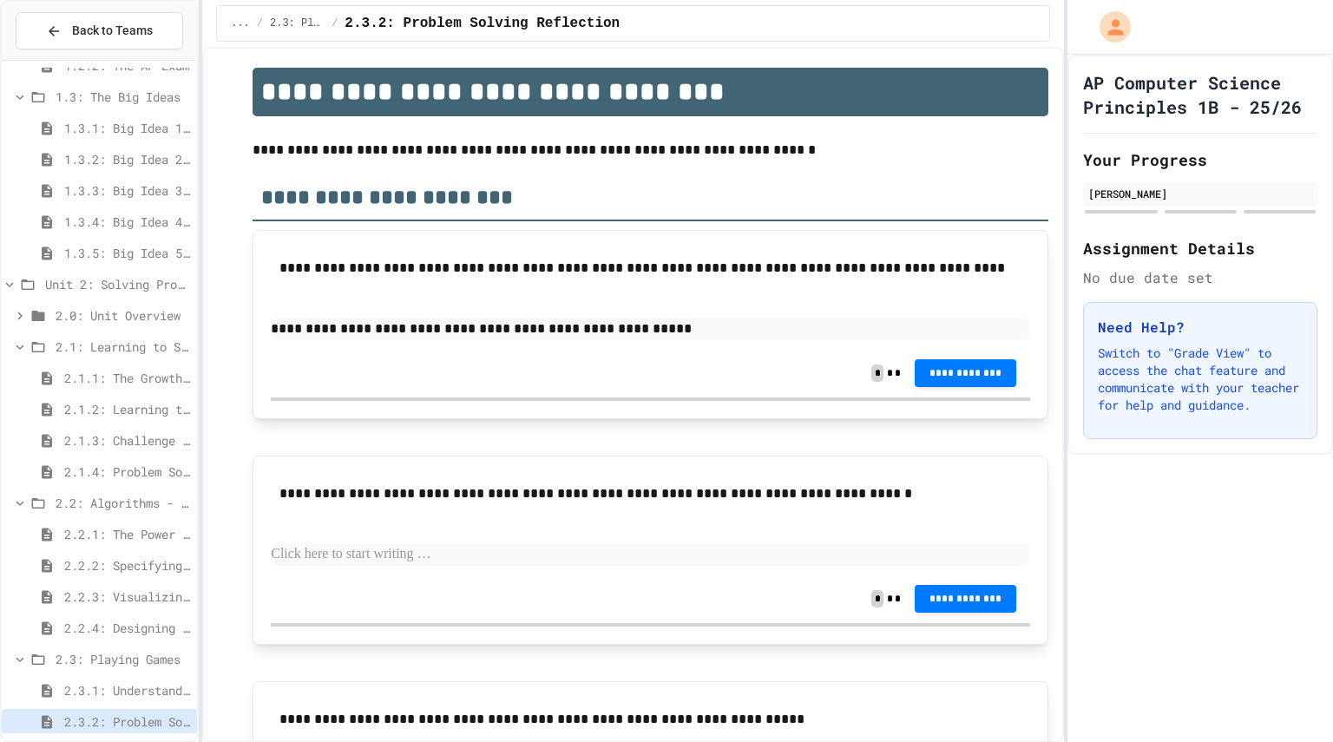
scroll to position [13, 0]
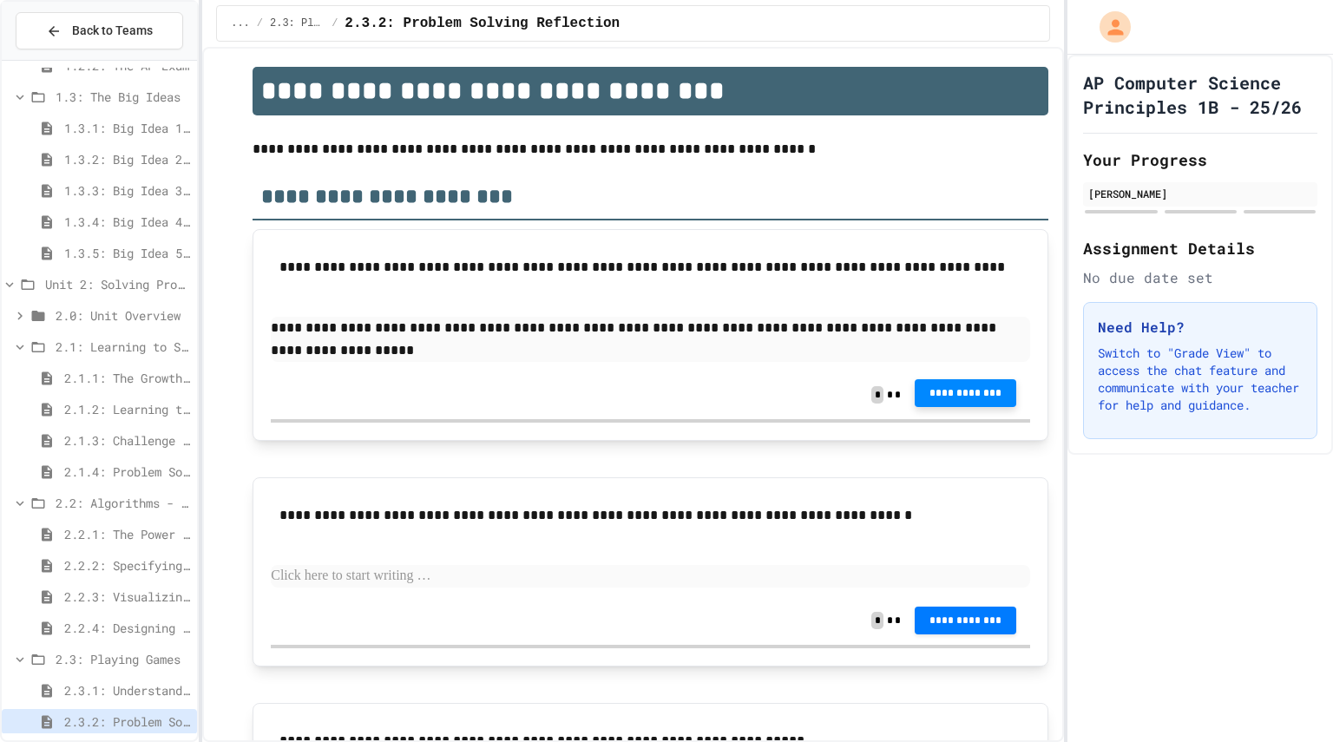
click at [929, 394] on span "**********" at bounding box center [966, 393] width 75 height 14
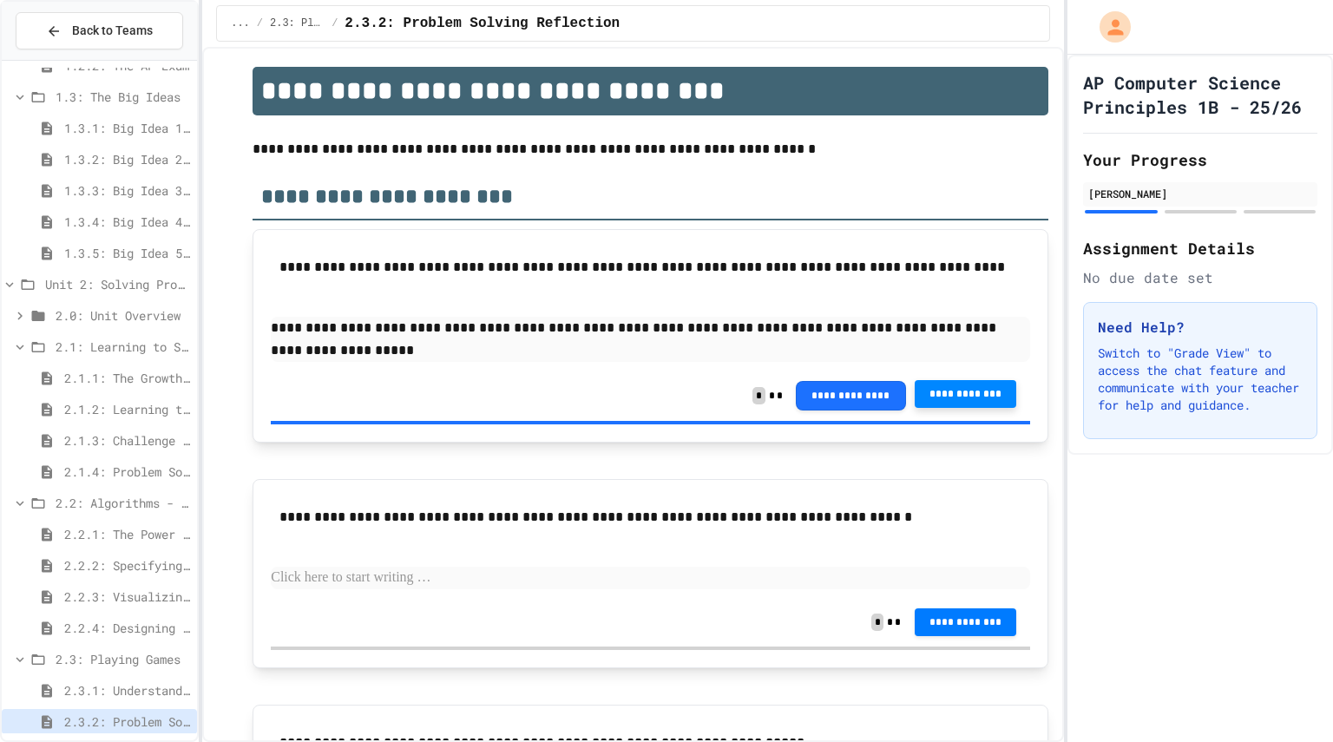
click at [82, 689] on span "2.3.1: Understanding Games with Flowcharts" at bounding box center [127, 690] width 126 height 18
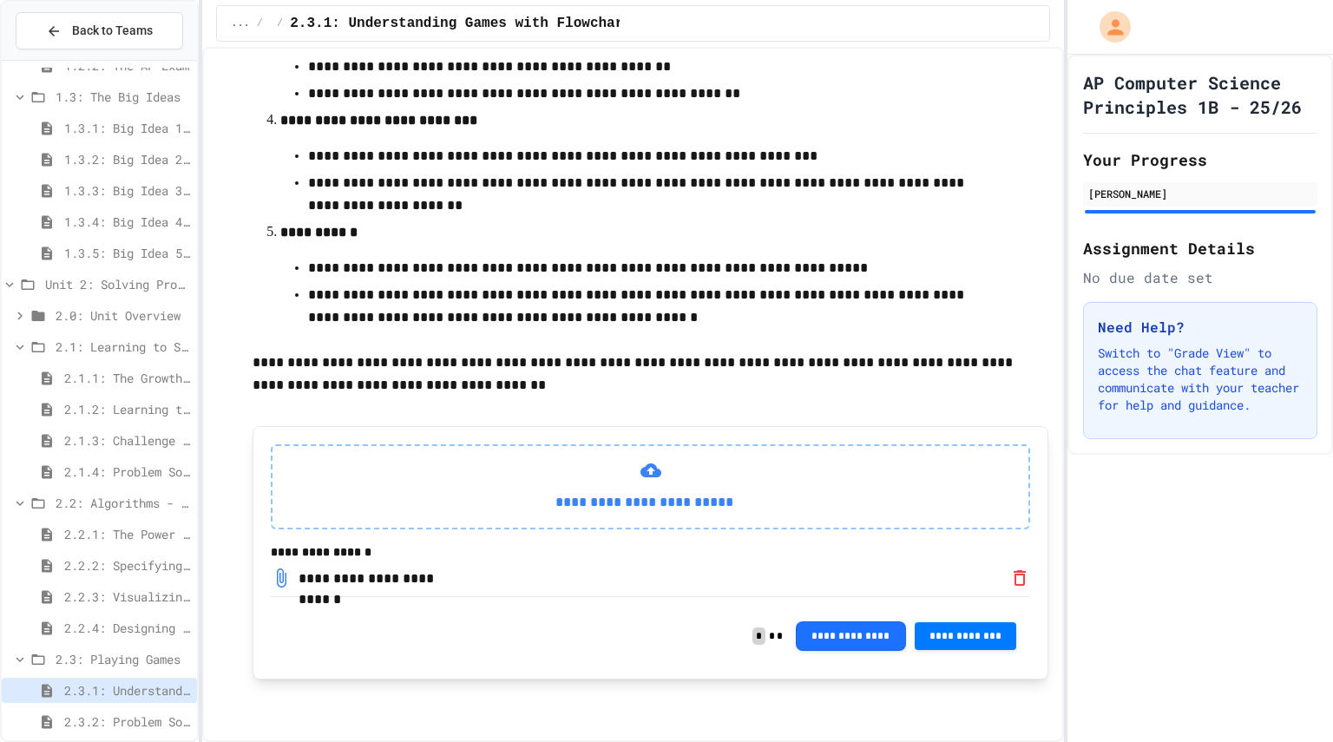
scroll to position [687, 0]
click at [350, 610] on div "**********" at bounding box center [651, 552] width 796 height 253
